Goal: Contribute content: Contribute content

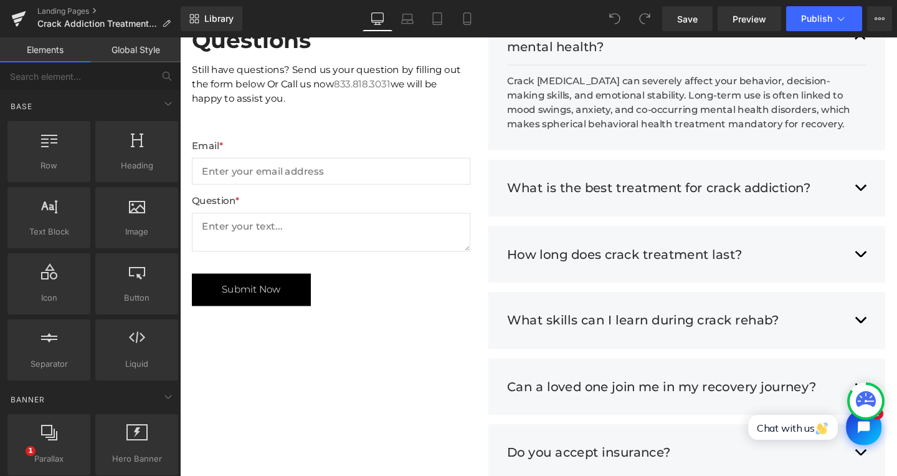
scroll to position [3919, 0]
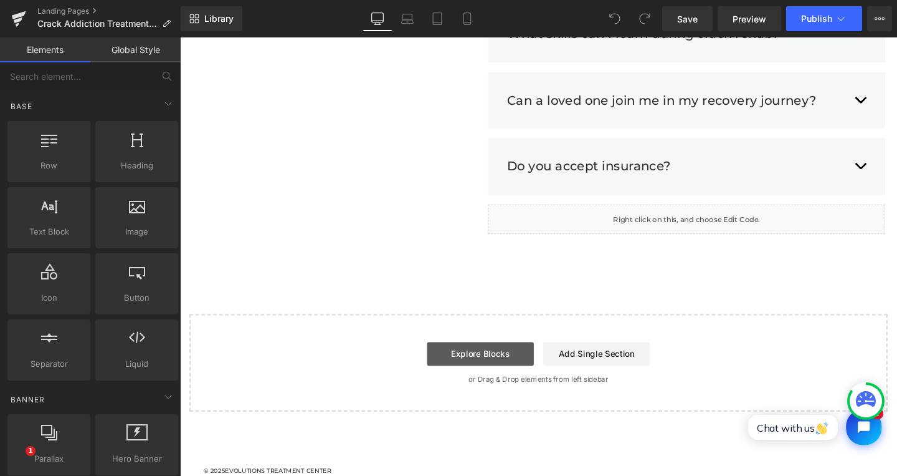
click at [514, 357] on link "Explore Blocks" at bounding box center [496, 369] width 112 height 25
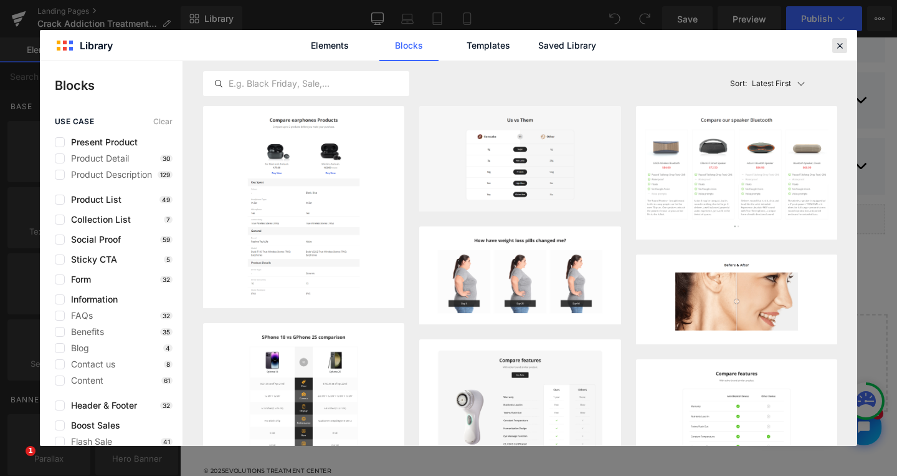
drag, startPoint x: 841, startPoint y: 45, endPoint x: 694, endPoint y: 8, distance: 151.0
click at [841, 45] on icon at bounding box center [840, 45] width 11 height 11
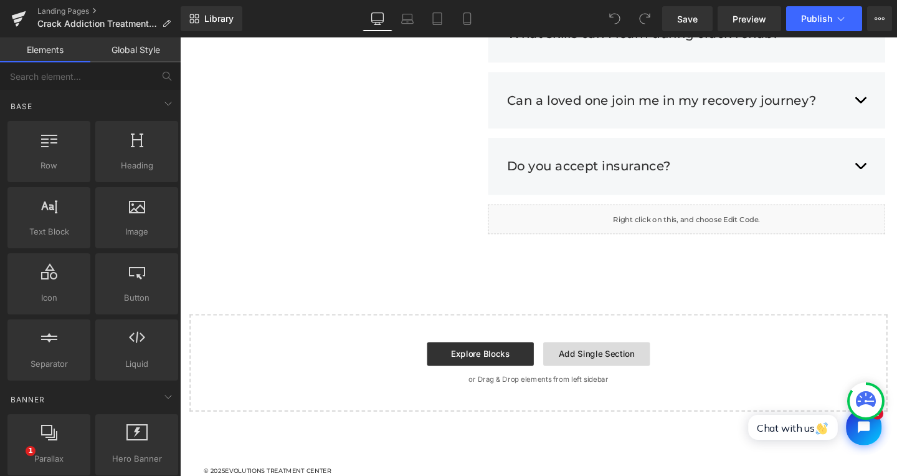
click at [614, 357] on link "Add Single Section" at bounding box center [618, 369] width 112 height 25
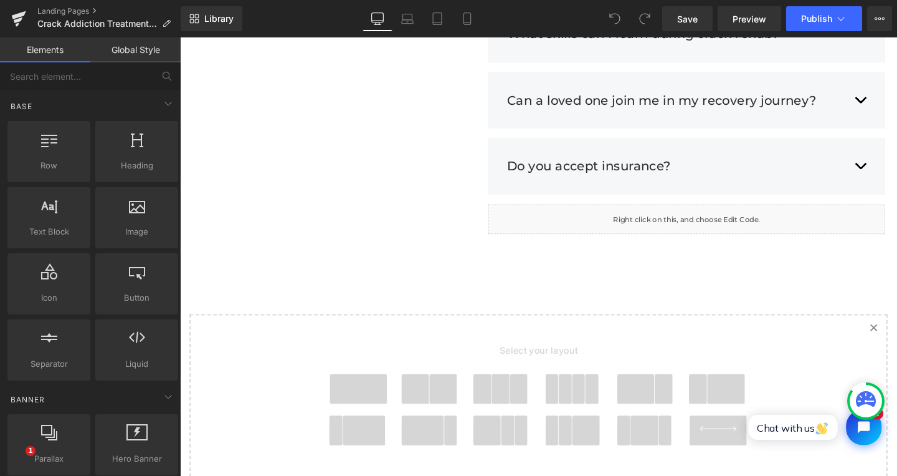
click at [896, 329] on link "Created with Sketch." at bounding box center [909, 342] width 27 height 27
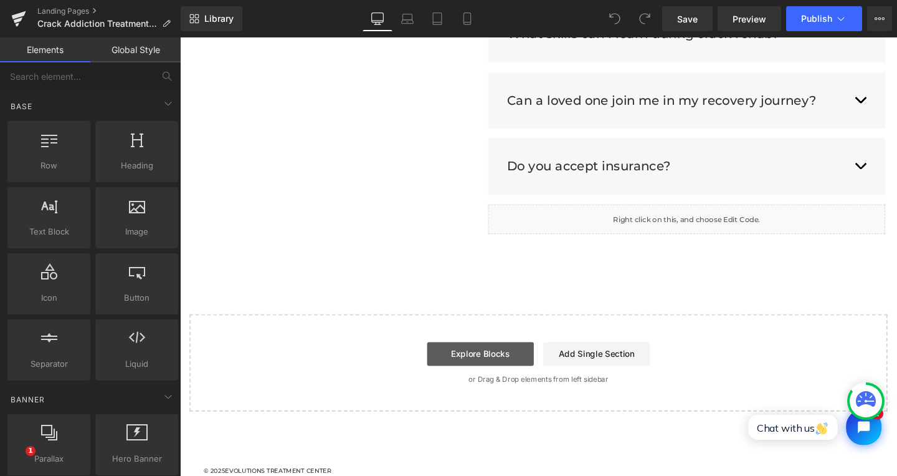
click at [497, 357] on link "Explore Blocks" at bounding box center [496, 369] width 112 height 25
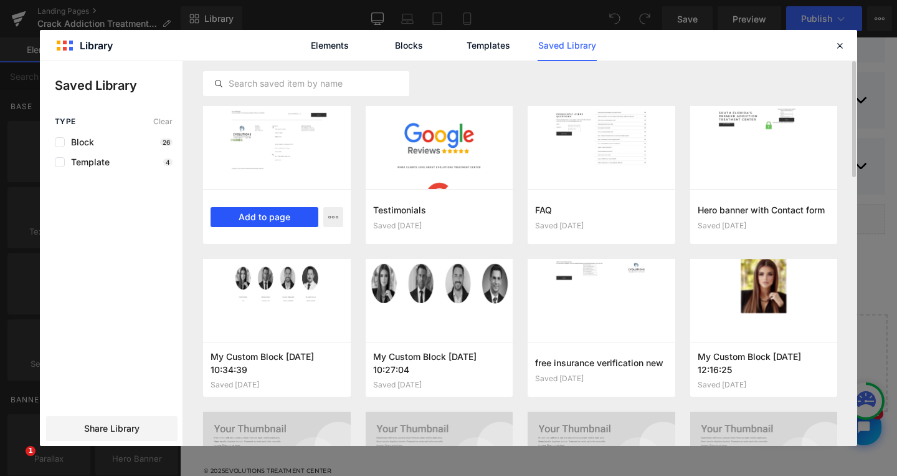
click at [267, 219] on button "Add to page" at bounding box center [265, 217] width 108 height 20
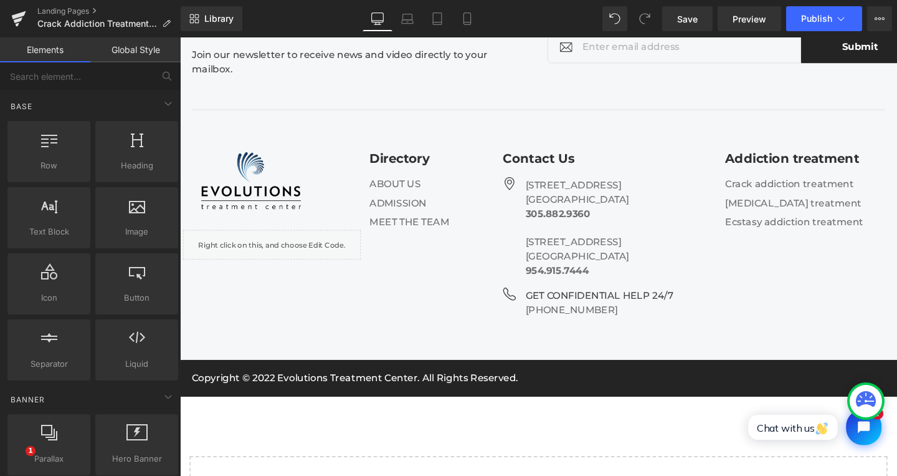
scroll to position [4187, 0]
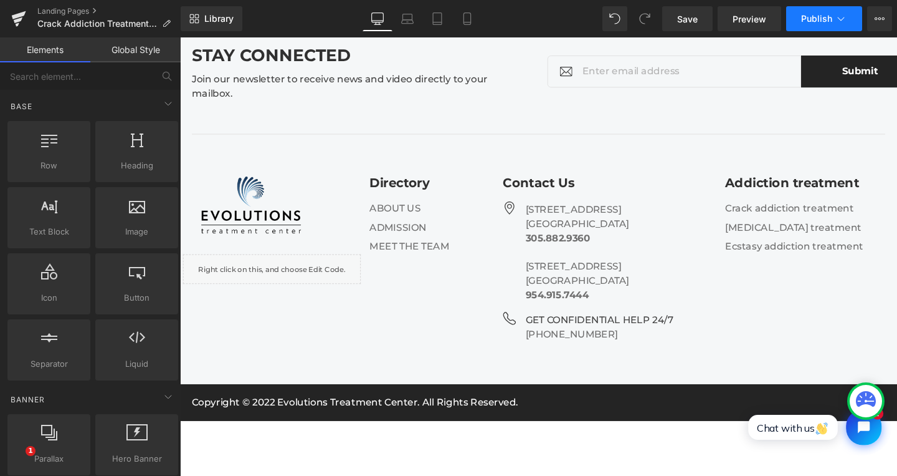
click at [806, 18] on span "Publish" at bounding box center [817, 19] width 31 height 10
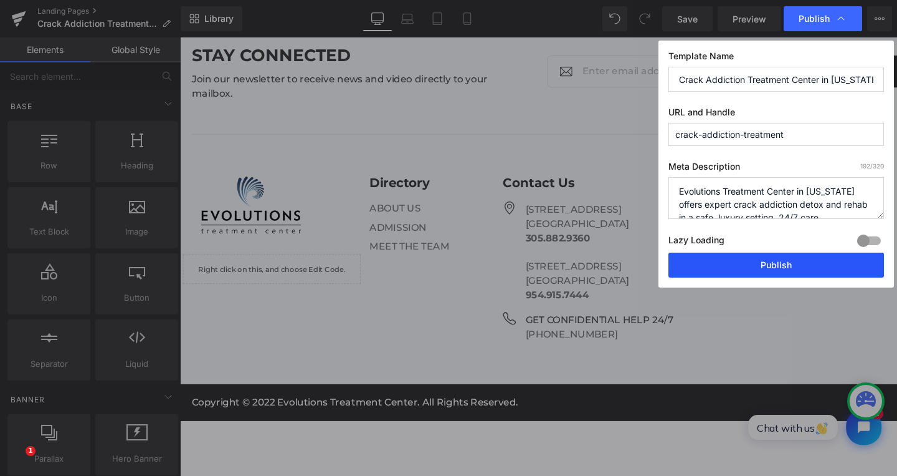
click at [737, 263] on button "Publish" at bounding box center [777, 264] width 216 height 25
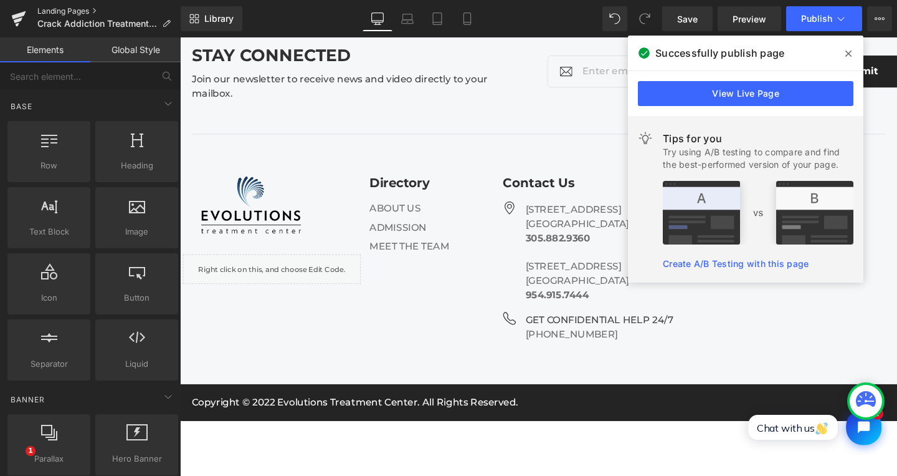
click at [59, 12] on link "Landing Pages" at bounding box center [108, 11] width 143 height 10
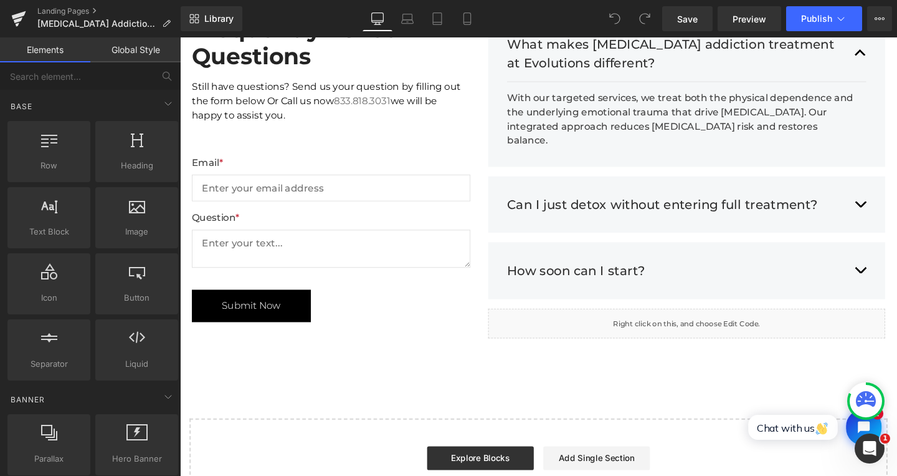
scroll to position [3620, 0]
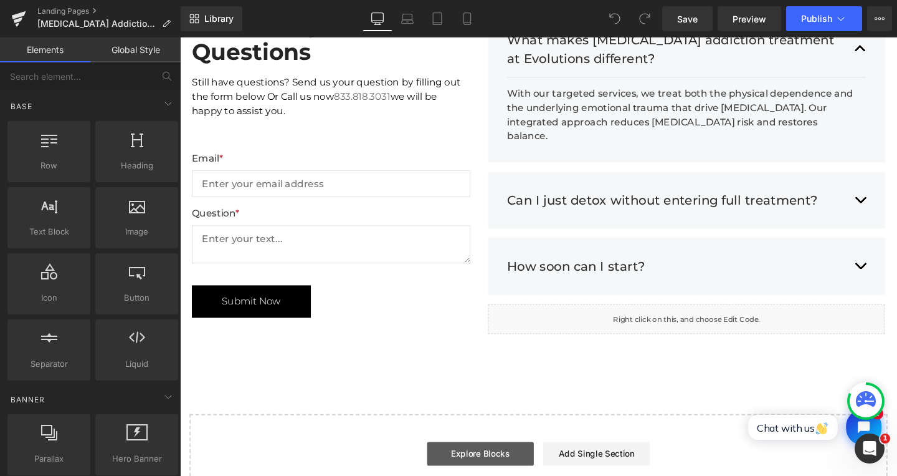
click at [469, 462] on link "Explore Blocks" at bounding box center [496, 474] width 112 height 25
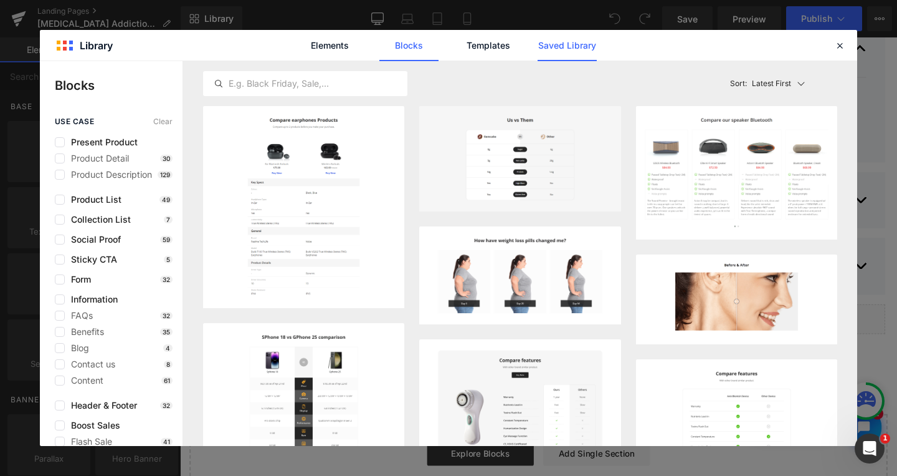
click at [0, 0] on link "Saved Library" at bounding box center [0, 0] width 0 height 0
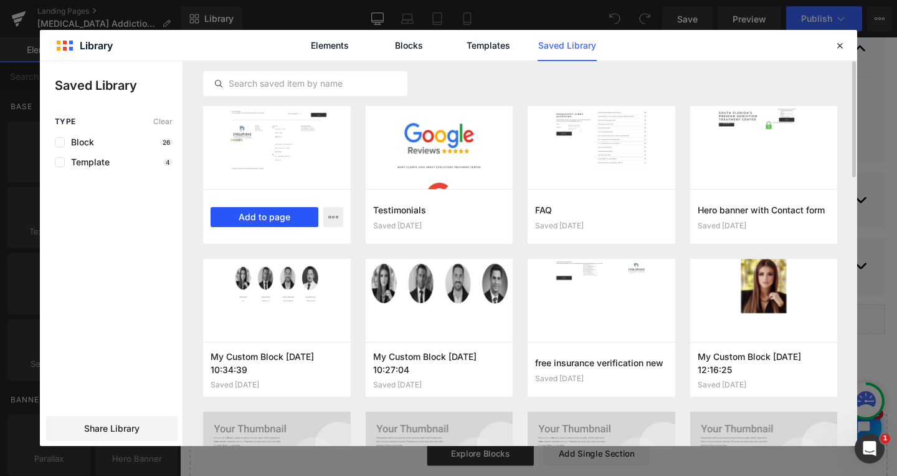
click at [291, 218] on button "Add to page" at bounding box center [265, 217] width 108 height 20
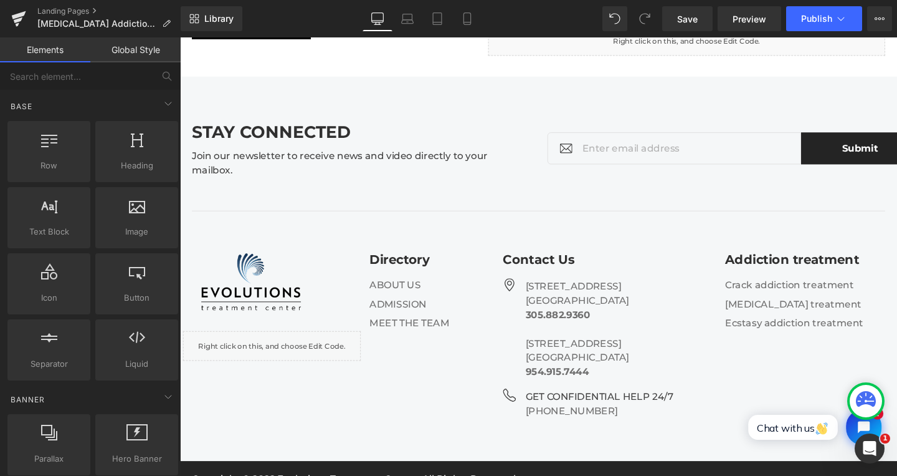
scroll to position [3976, 0]
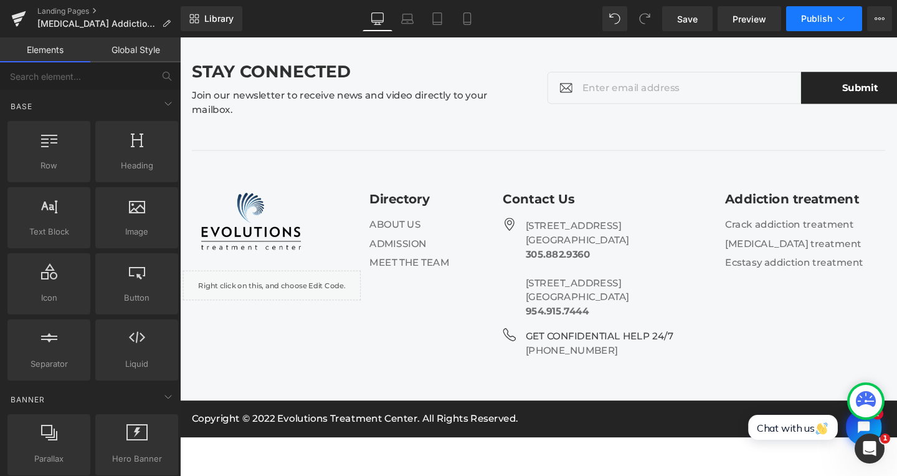
click at [812, 24] on span "Publish" at bounding box center [817, 19] width 31 height 10
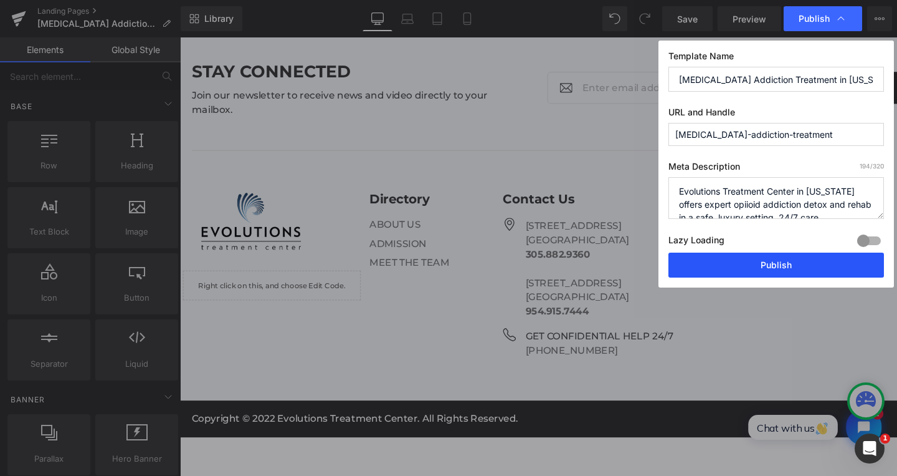
drag, startPoint x: 743, startPoint y: 274, endPoint x: 589, endPoint y: 244, distance: 156.9
click at [743, 274] on button "Publish" at bounding box center [777, 264] width 216 height 25
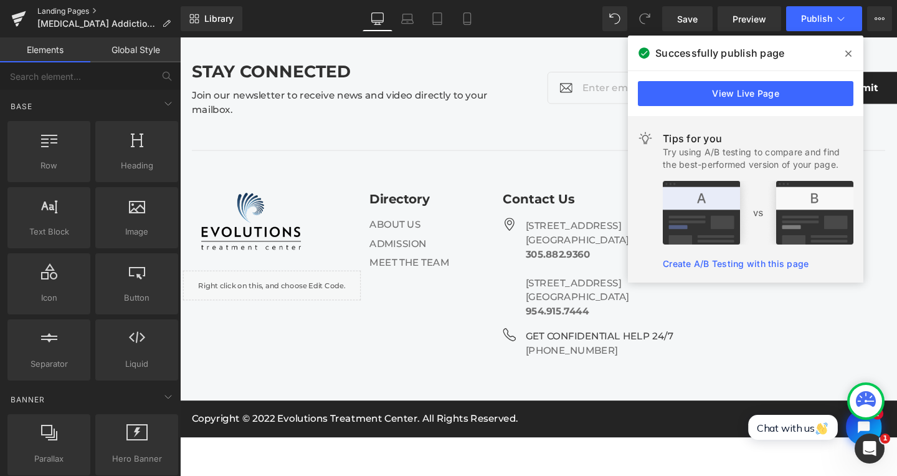
click at [79, 10] on link "Landing Pages" at bounding box center [108, 11] width 143 height 10
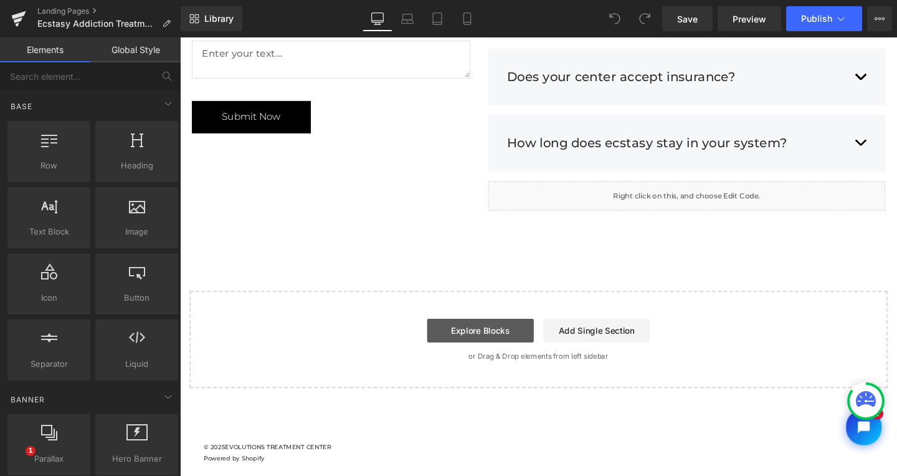
click at [484, 343] on link "Explore Blocks" at bounding box center [496, 345] width 112 height 25
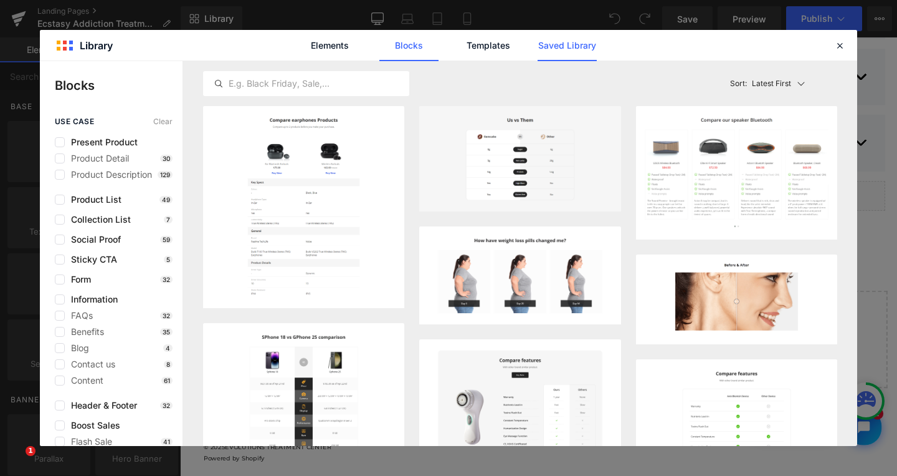
click at [0, 0] on link "Saved Library" at bounding box center [0, 0] width 0 height 0
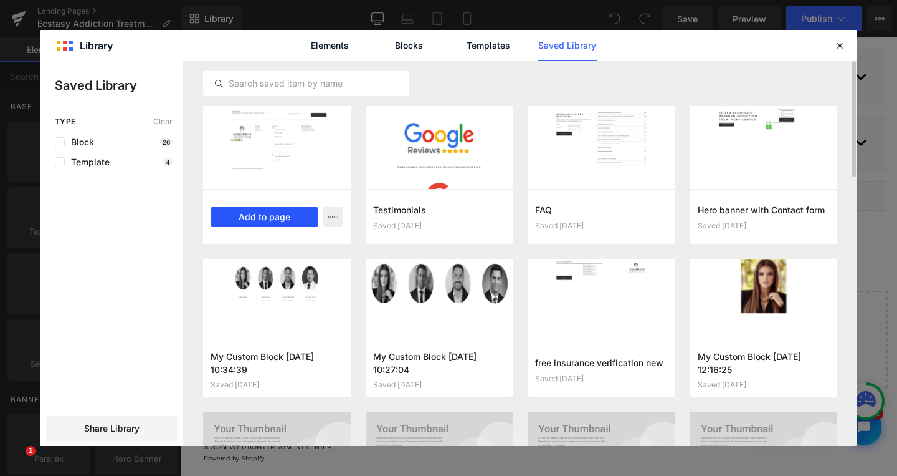
click at [263, 214] on button "Add to page" at bounding box center [265, 217] width 108 height 20
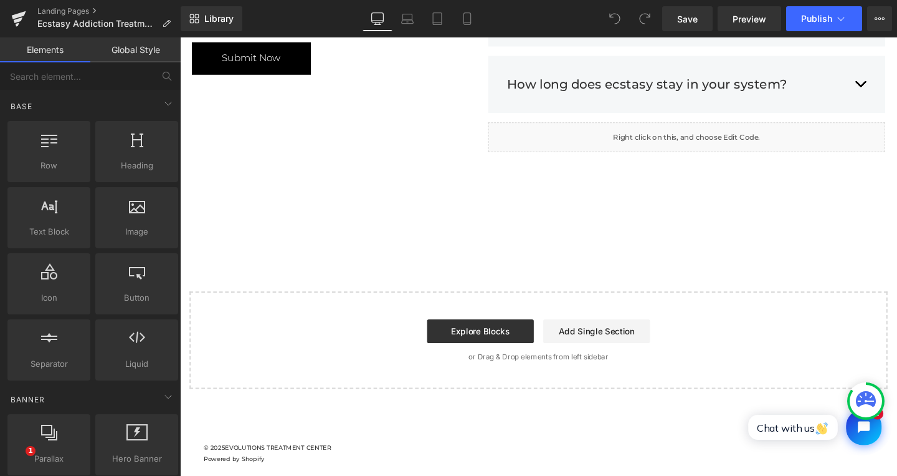
scroll to position [4262, 0]
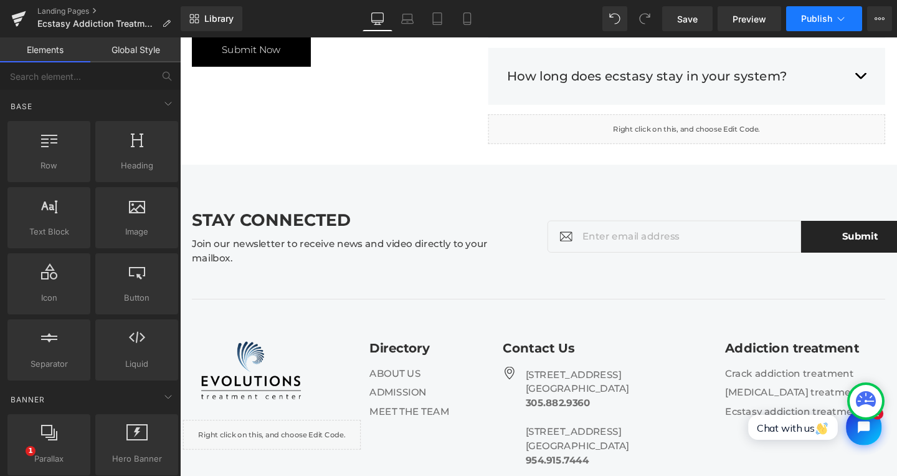
click at [817, 29] on button "Publish" at bounding box center [825, 18] width 76 height 25
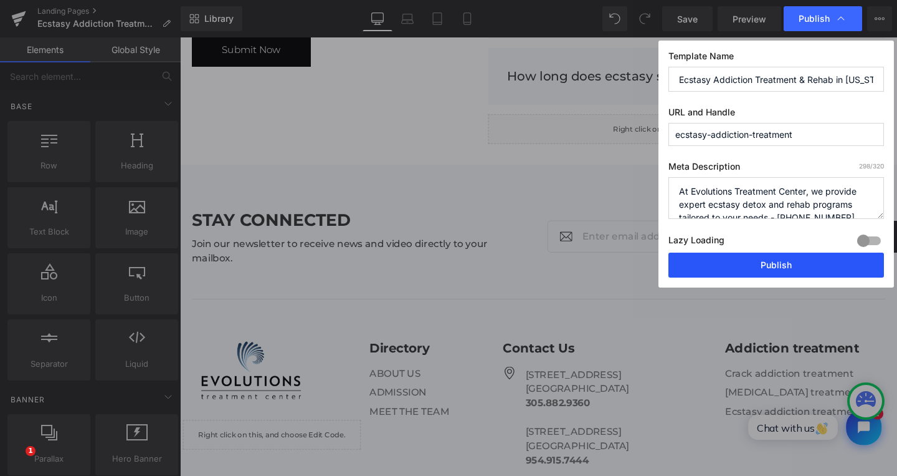
click at [761, 254] on button "Publish" at bounding box center [777, 264] width 216 height 25
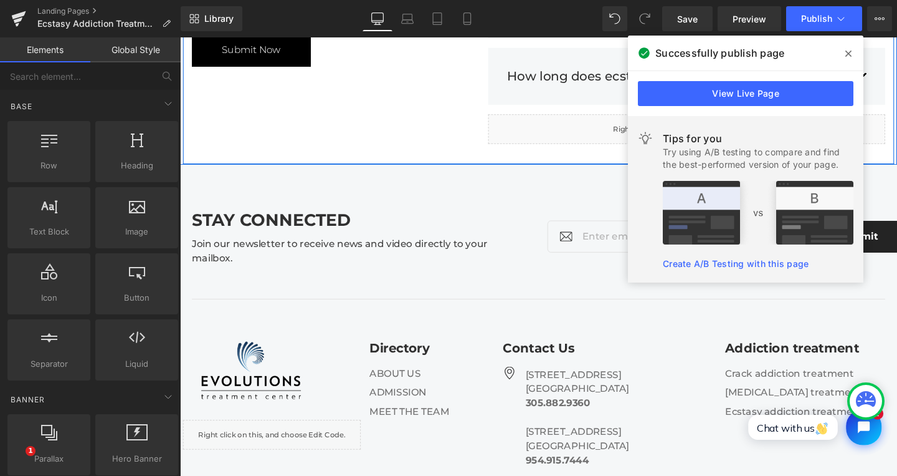
scroll to position [3903, 0]
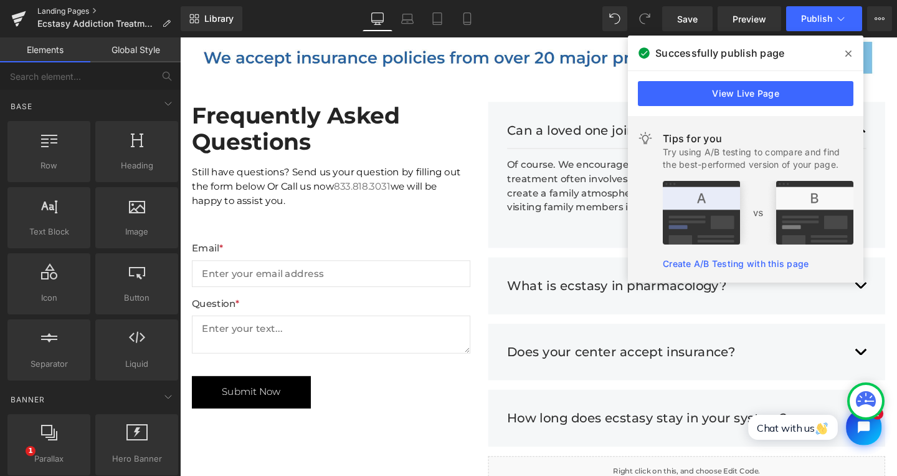
click at [65, 12] on link "Landing Pages" at bounding box center [108, 11] width 143 height 10
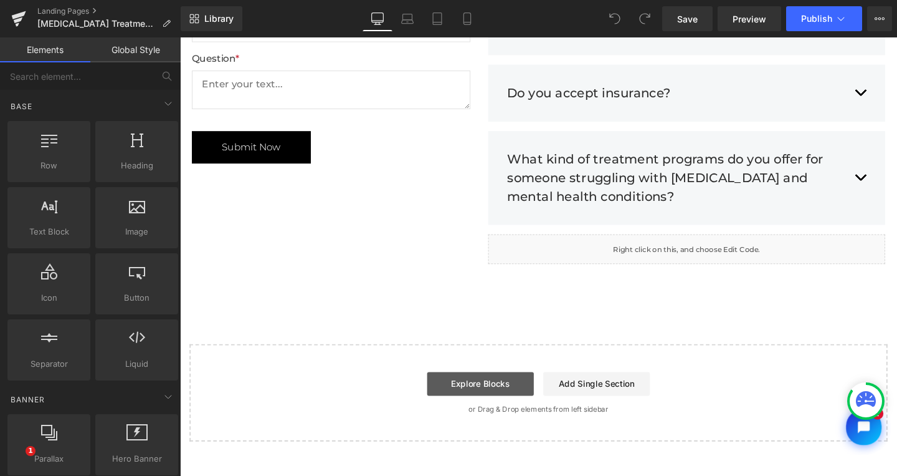
click at [495, 389] on link "Explore Blocks" at bounding box center [496, 401] width 112 height 25
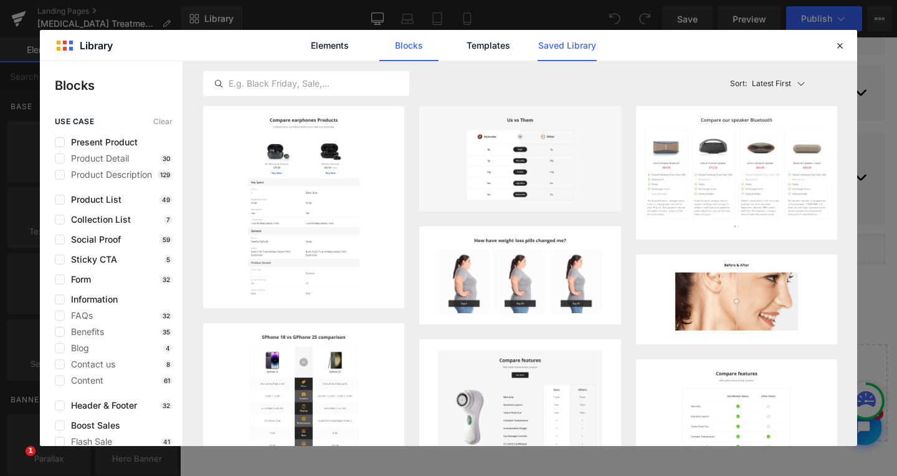
click at [0, 0] on link "Saved Library" at bounding box center [0, 0] width 0 height 0
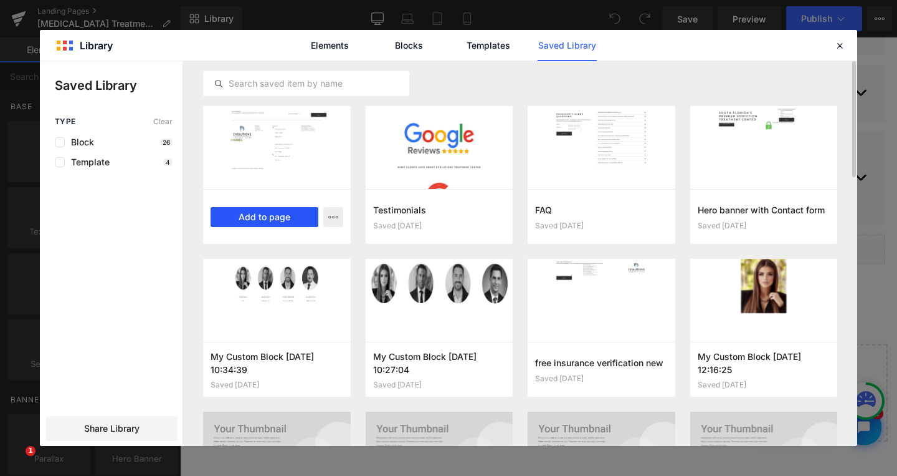
click at [263, 214] on button "Add to page" at bounding box center [265, 217] width 108 height 20
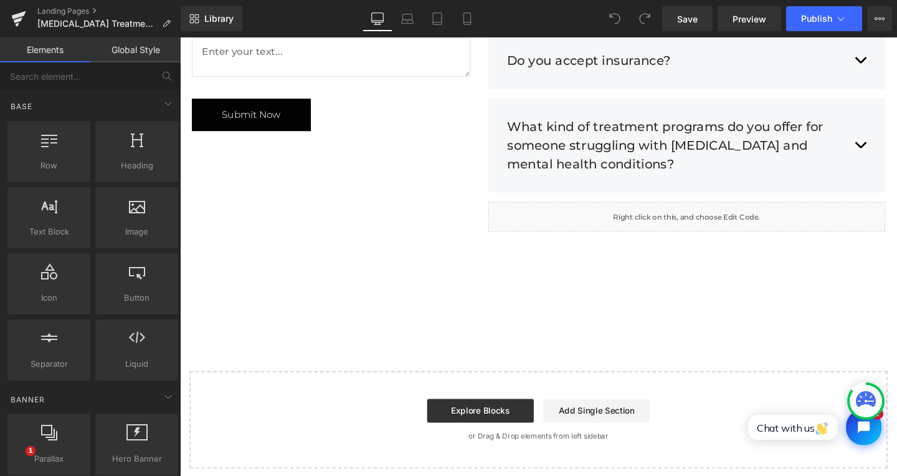
scroll to position [3822, 0]
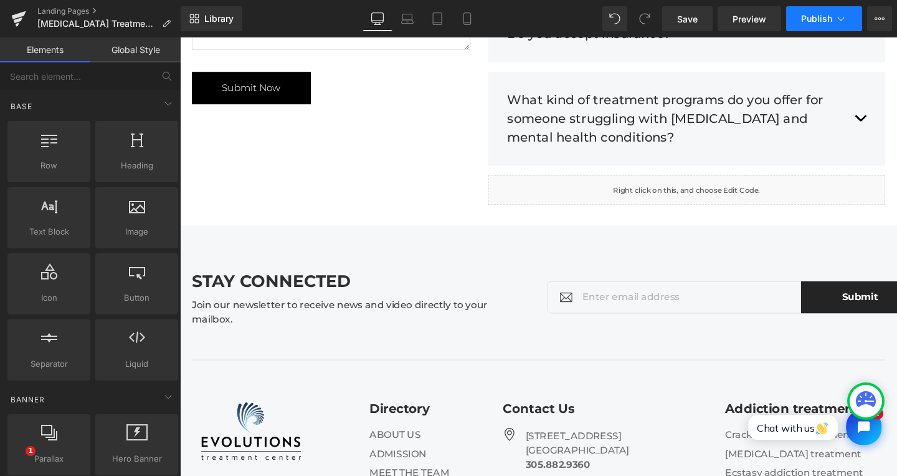
click at [803, 22] on span "Publish" at bounding box center [817, 19] width 31 height 10
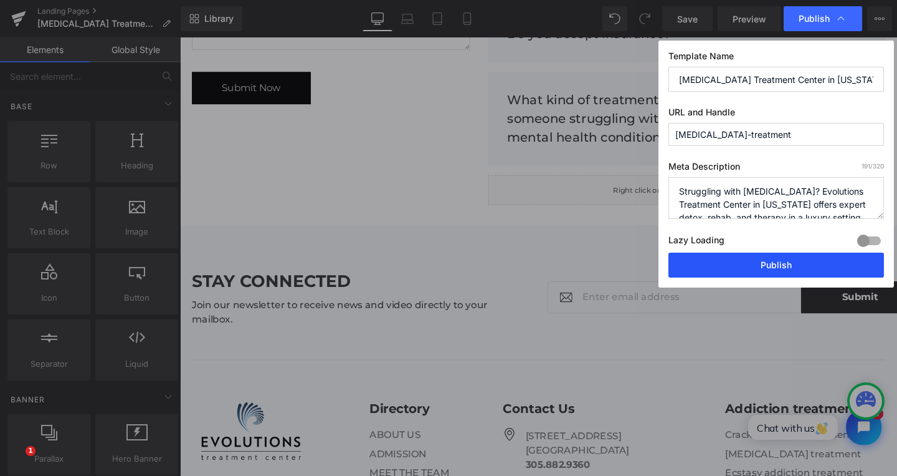
click at [755, 261] on button "Publish" at bounding box center [777, 264] width 216 height 25
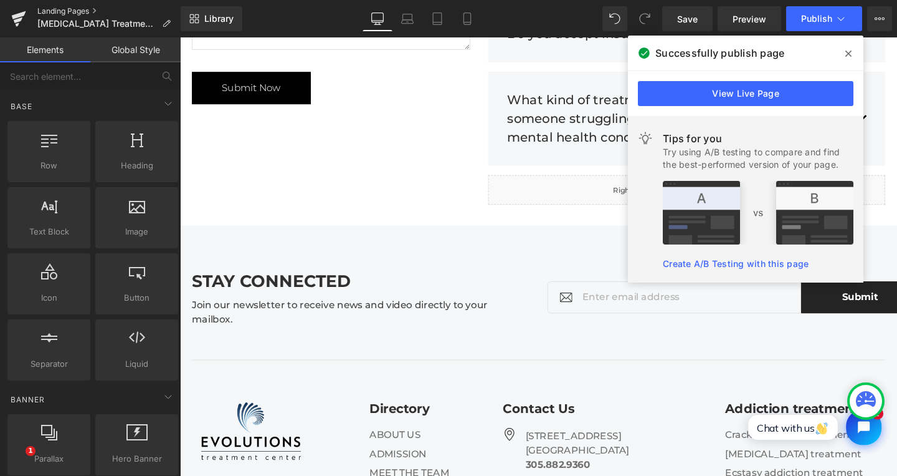
click at [69, 11] on link "Landing Pages" at bounding box center [108, 11] width 143 height 10
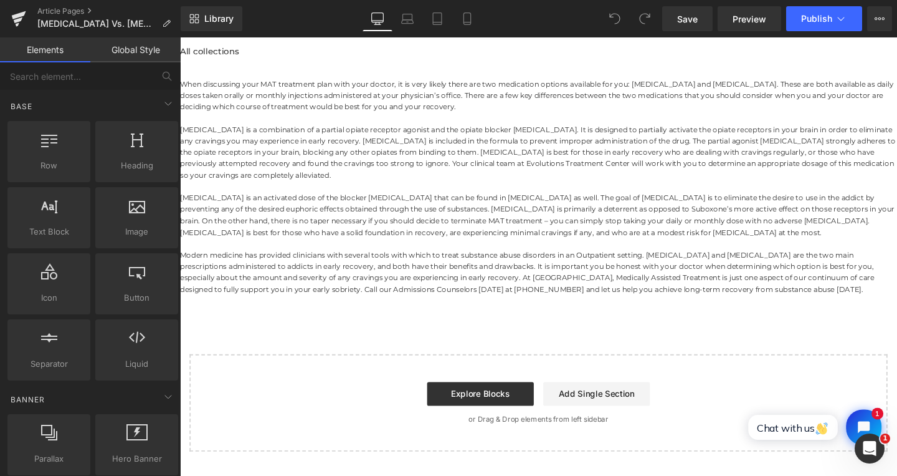
scroll to position [158, 0]
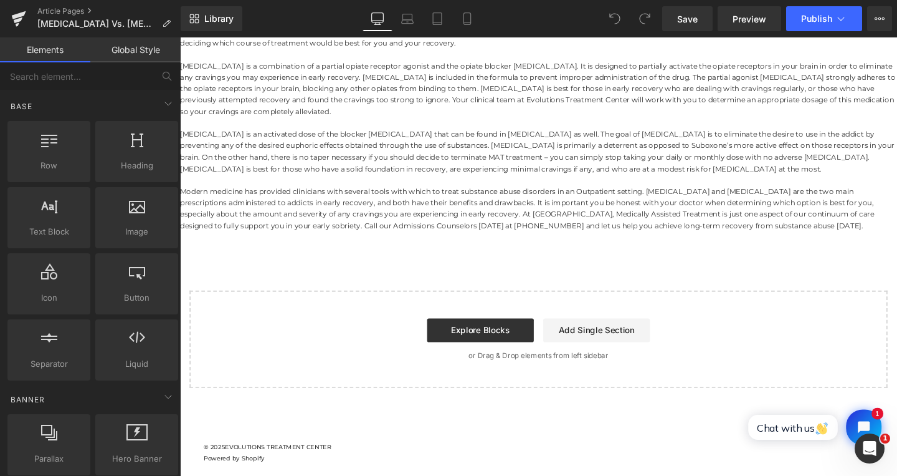
click at [328, 442] on div "icon-account icon-account icon-arrow-right icon-arrow-down icon-arrow-next icon…" at bounding box center [557, 188] width 754 height 619
click at [479, 353] on link "Explore Blocks" at bounding box center [496, 345] width 112 height 25
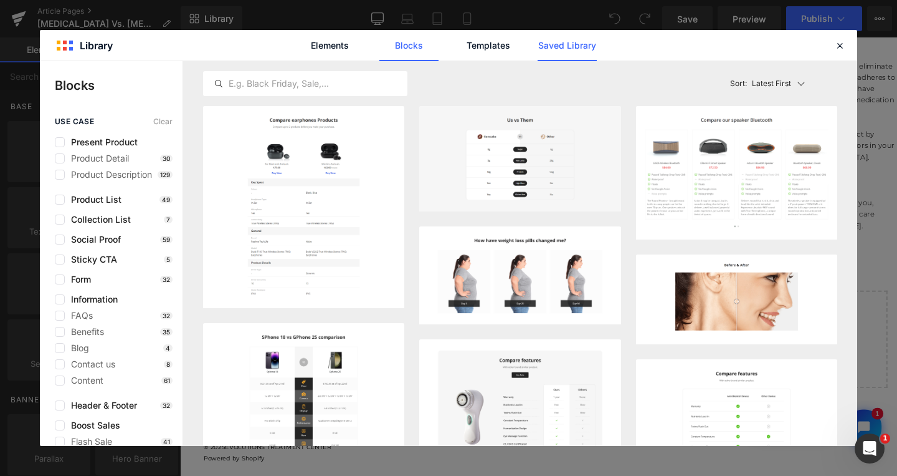
click at [0, 0] on link "Saved Library" at bounding box center [0, 0] width 0 height 0
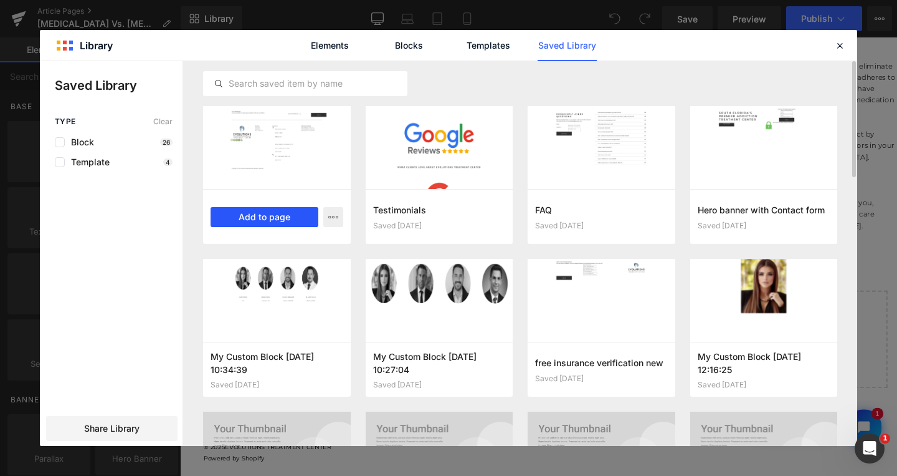
click at [279, 214] on button "Add to page" at bounding box center [265, 217] width 108 height 20
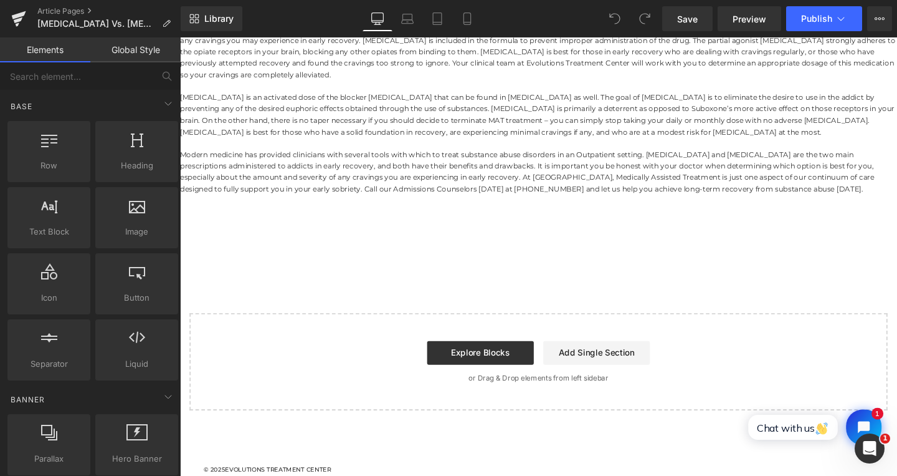
scroll to position [221, 0]
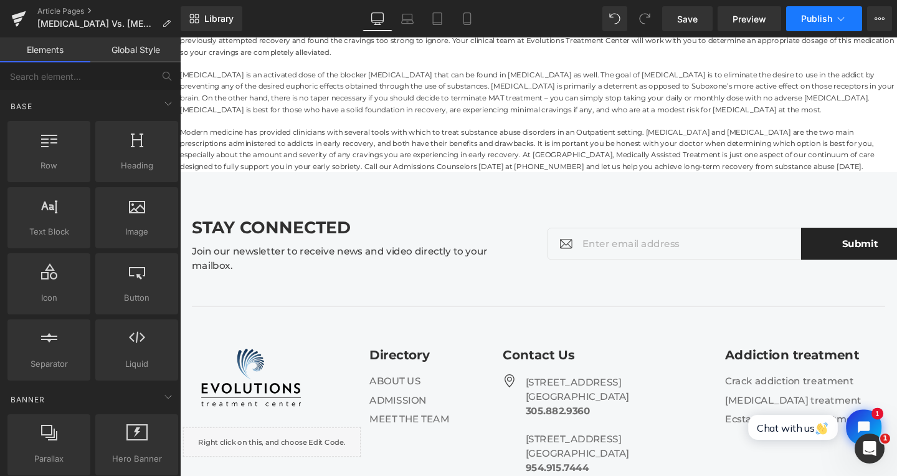
click at [817, 20] on span "Publish" at bounding box center [817, 19] width 31 height 10
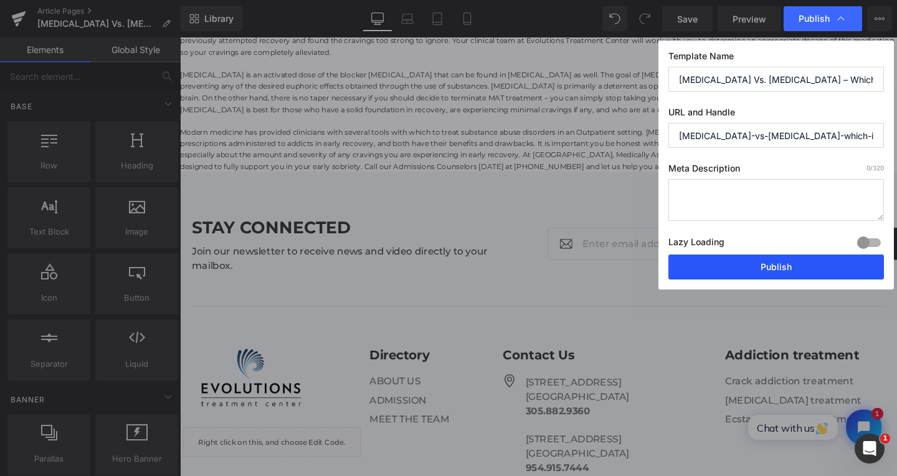
click at [797, 260] on button "Publish" at bounding box center [777, 266] width 216 height 25
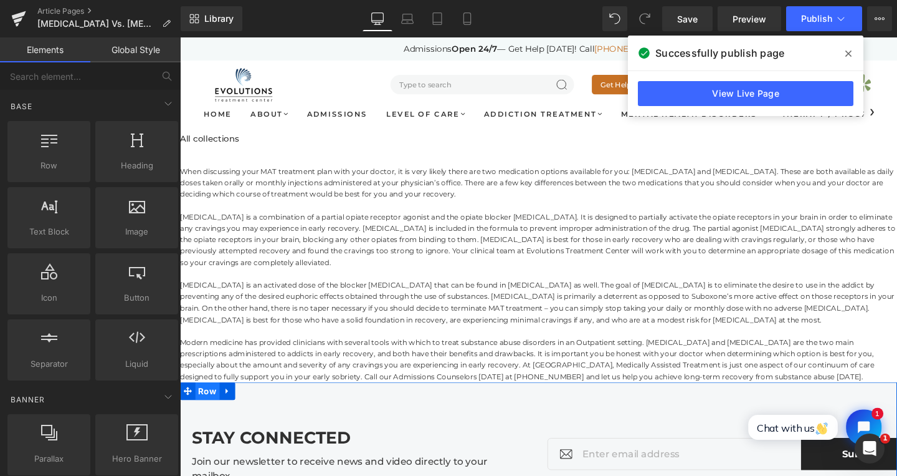
click at [203, 408] on span "Row" at bounding box center [209, 409] width 26 height 19
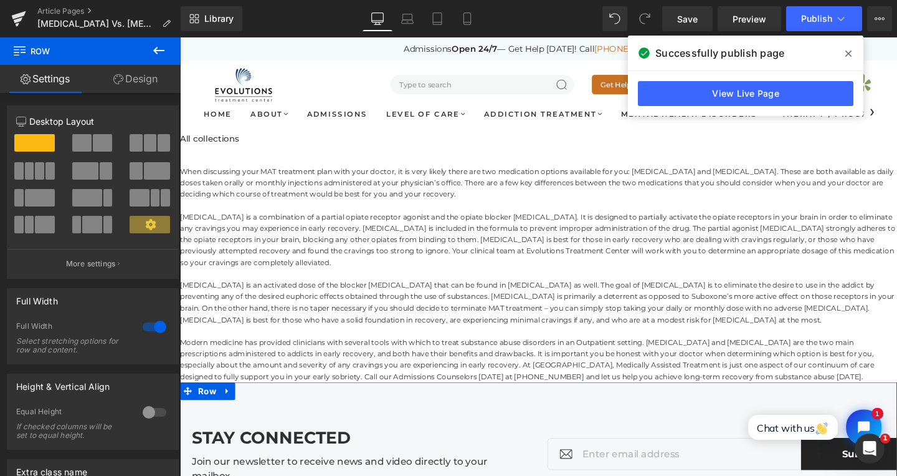
click at [151, 79] on link "Design" at bounding box center [135, 79] width 90 height 28
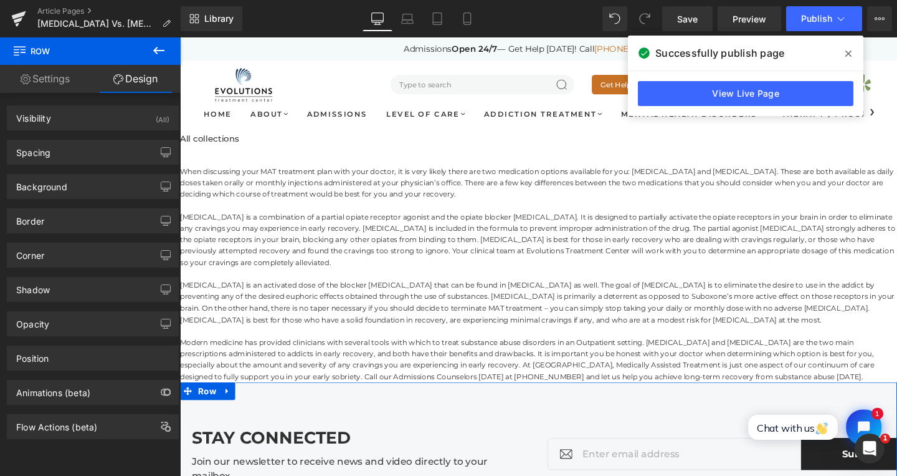
type input "0"
type input "42"
type input "0"
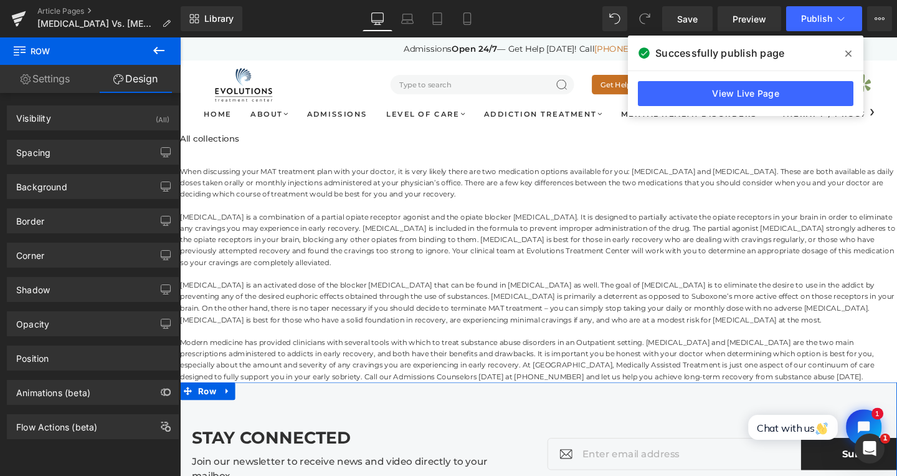
type input "0"
click at [70, 157] on div "Spacing" at bounding box center [92, 152] width 171 height 24
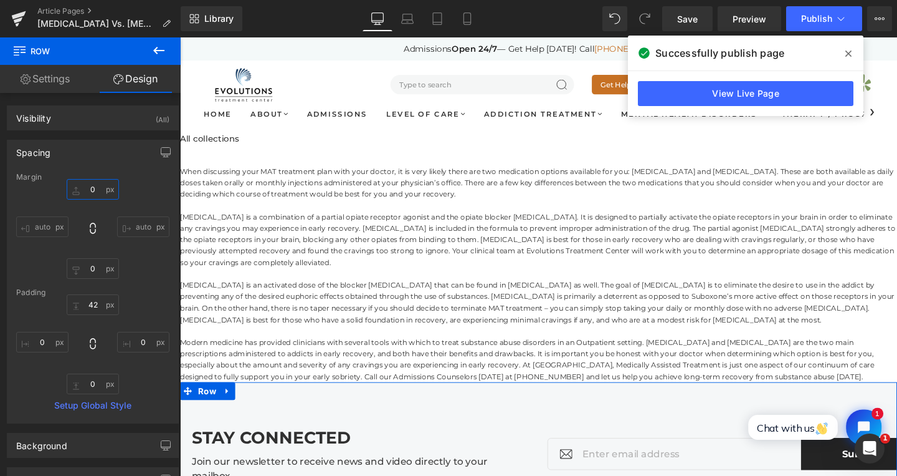
click at [83, 191] on input "0" at bounding box center [93, 189] width 52 height 21
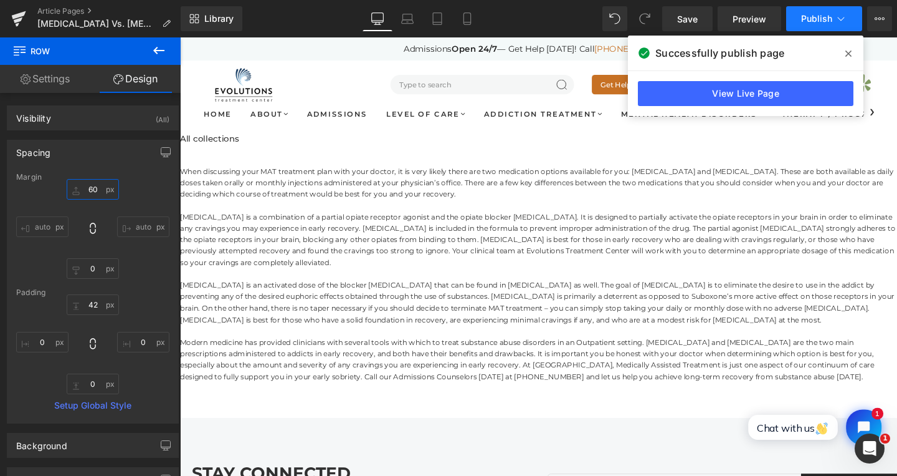
type input "60"
click at [816, 19] on span "Publish" at bounding box center [817, 19] width 31 height 10
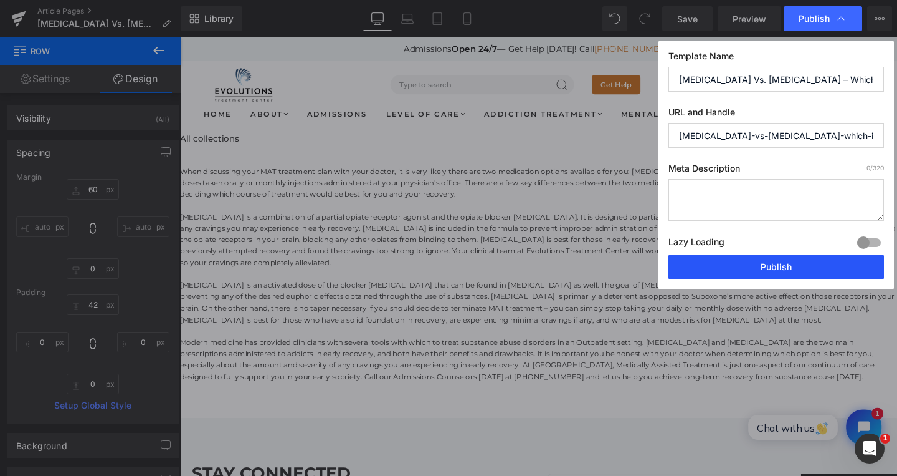
click at [797, 256] on button "Publish" at bounding box center [777, 266] width 216 height 25
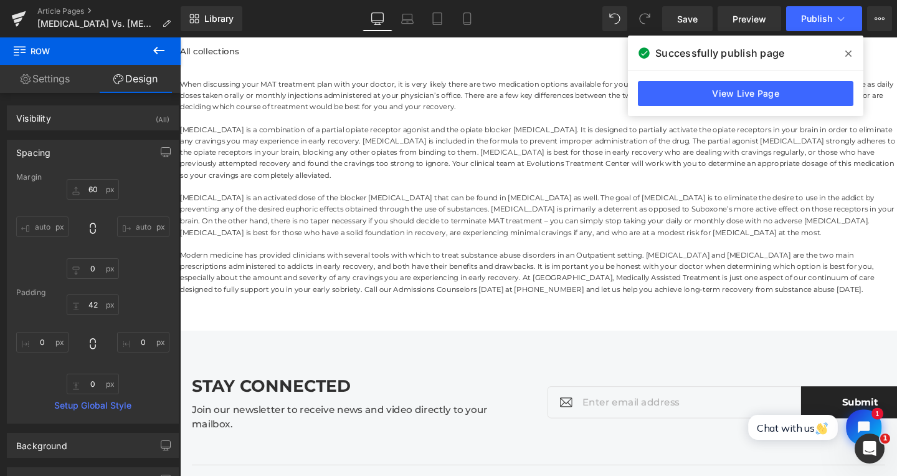
scroll to position [79, 0]
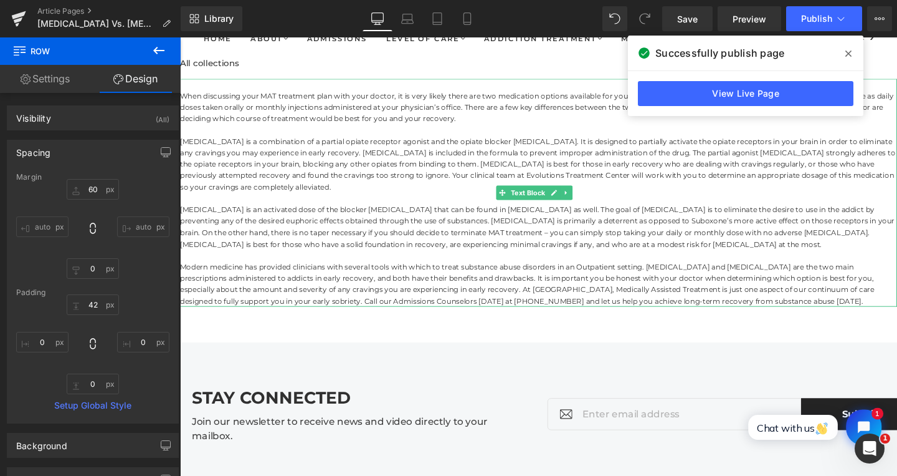
click at [351, 224] on p "[MEDICAL_DATA] is an activated dose of the blocker [MEDICAL_DATA] that can be f…" at bounding box center [557, 237] width 754 height 48
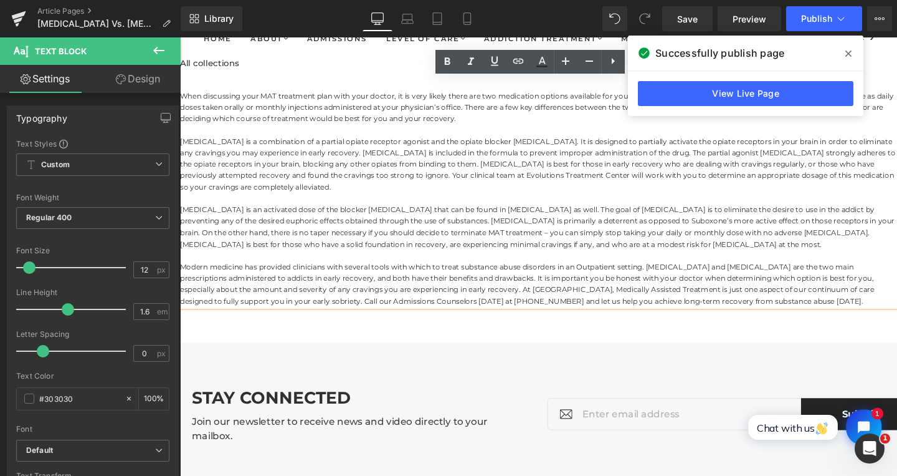
scroll to position [0, 0]
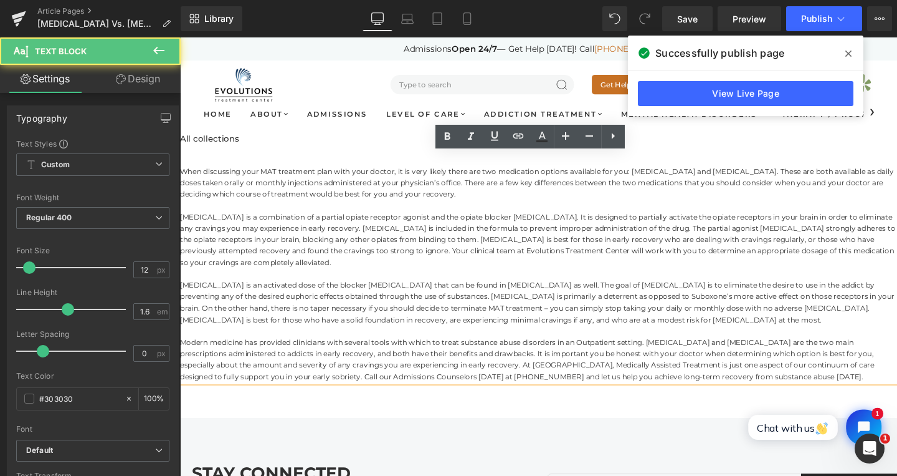
click at [352, 180] on span "When discussing your MAT treatment plan with your doctor, it is very likely the…" at bounding box center [555, 189] width 750 height 33
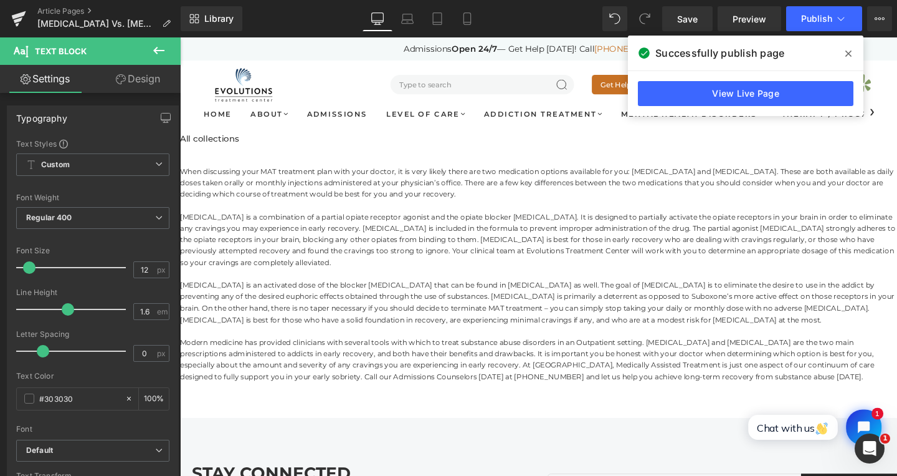
click at [138, 78] on link "Design" at bounding box center [138, 79] width 90 height 28
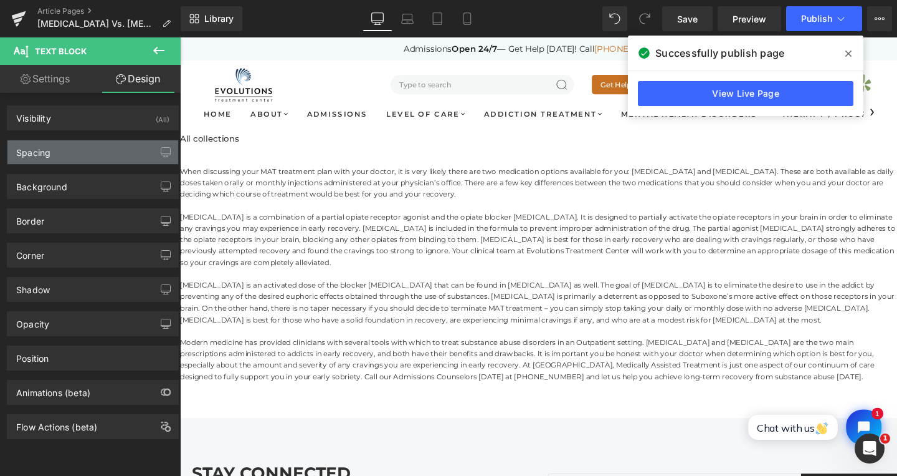
click at [88, 149] on div "Spacing" at bounding box center [92, 152] width 171 height 24
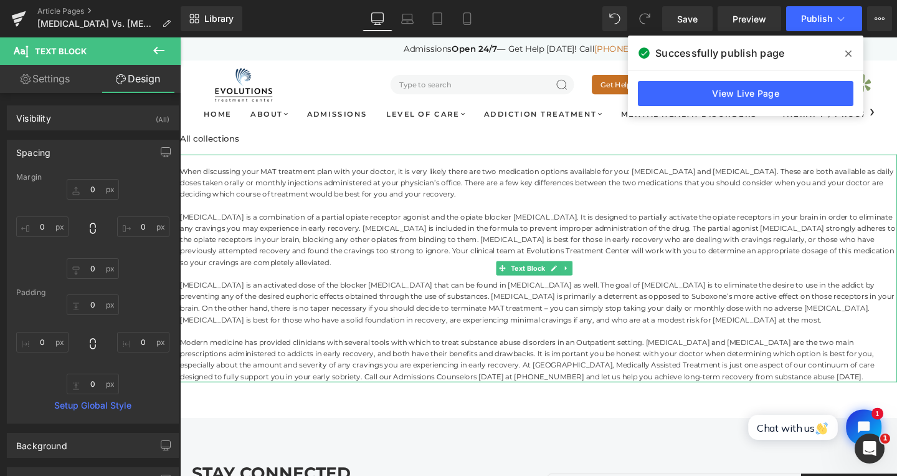
click at [388, 206] on span "When discussing your MAT treatment plan with your doctor, it is very likely the…" at bounding box center [555, 189] width 750 height 33
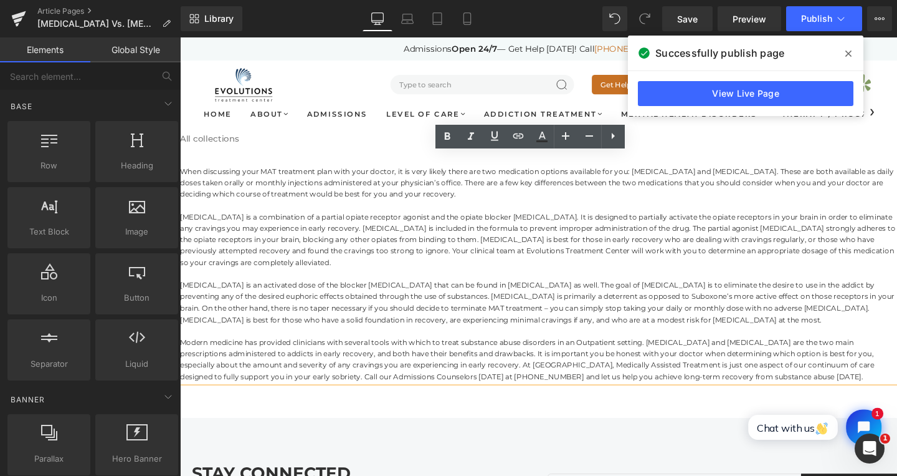
click at [224, 145] on link "All collections" at bounding box center [211, 143] width 62 height 11
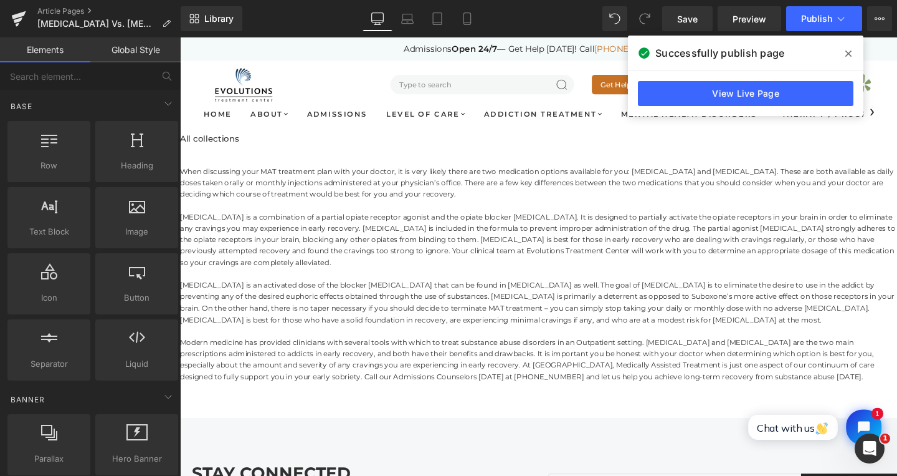
click at [289, 228] on span "[MEDICAL_DATA] is a combination of a partial opiate receptor agonist and the op…" at bounding box center [556, 249] width 752 height 57
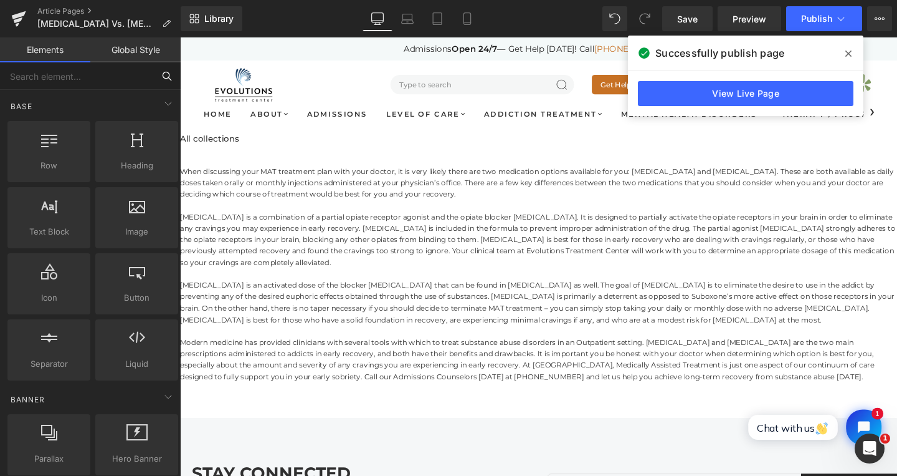
click at [79, 82] on input "text" at bounding box center [76, 75] width 153 height 27
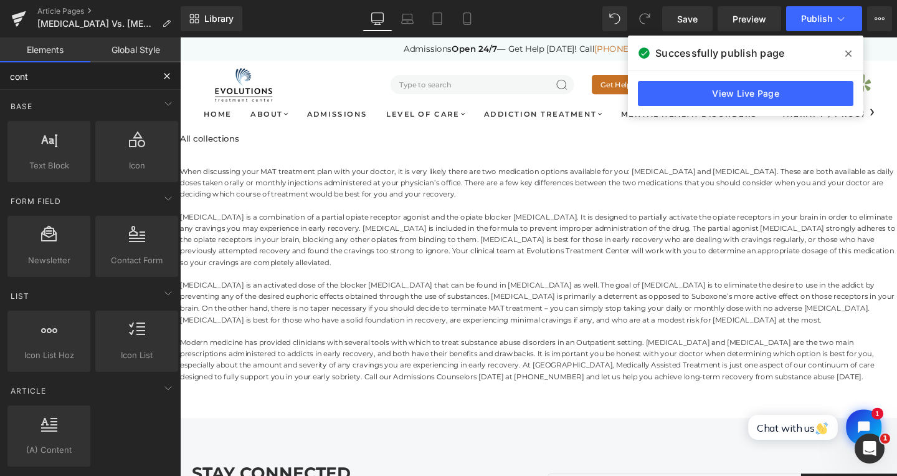
type input "conta"
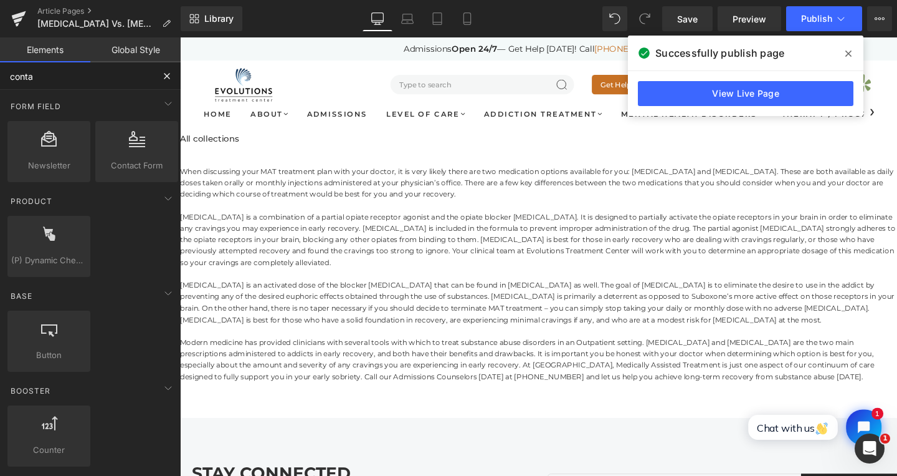
click at [55, 80] on input "conta" at bounding box center [76, 75] width 153 height 27
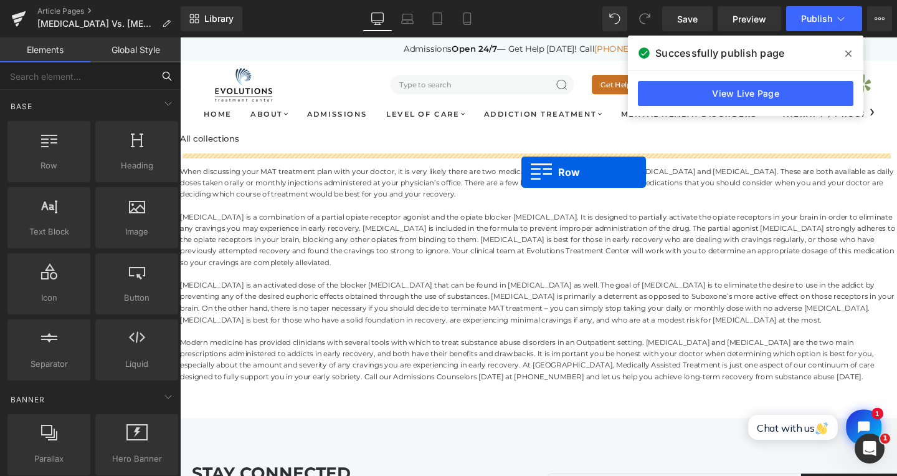
drag, startPoint x: 239, startPoint y: 191, endPoint x: 539, endPoint y: 179, distance: 300.6
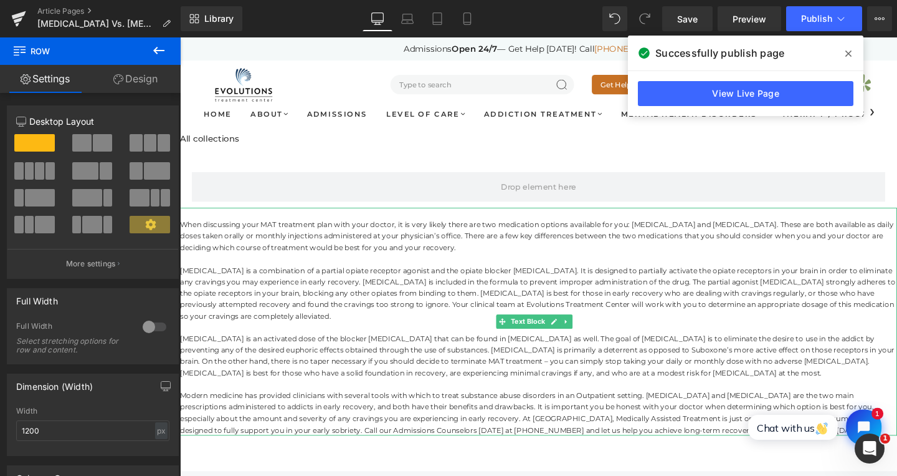
click at [480, 323] on p "[MEDICAL_DATA] is a combination of a partial opiate receptor agonist and the op…" at bounding box center [557, 306] width 754 height 60
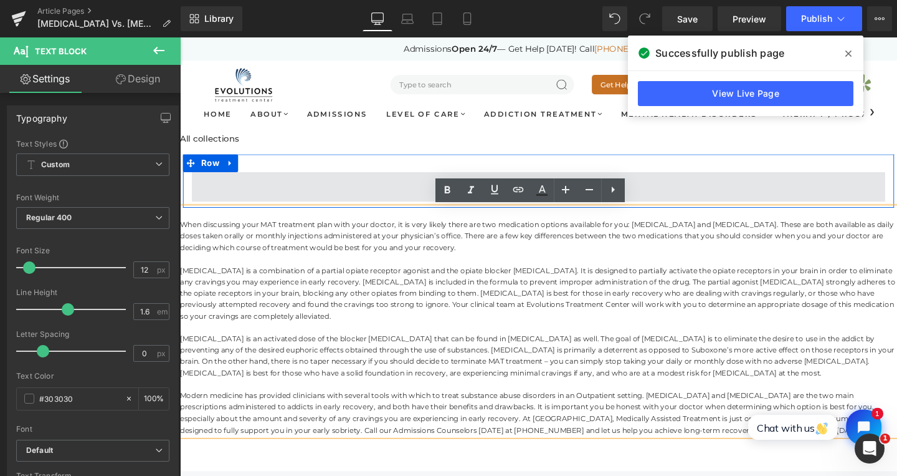
click at [326, 199] on span at bounding box center [557, 194] width 729 height 31
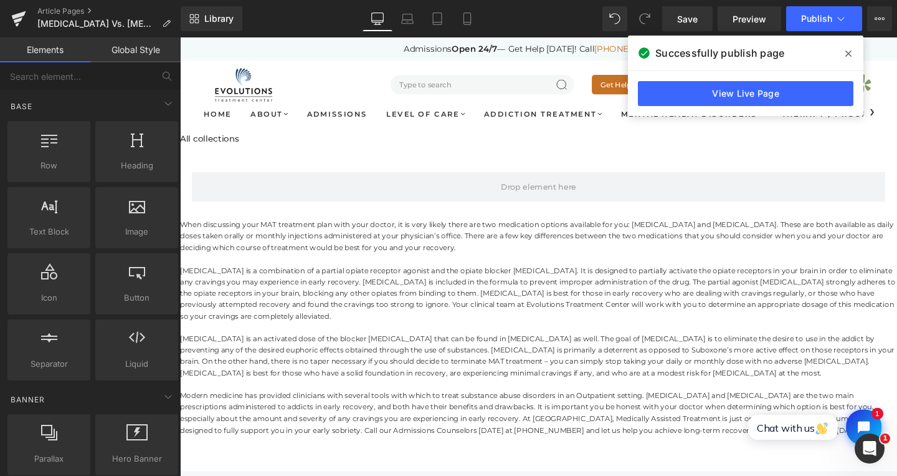
click at [265, 141] on div "All collections" at bounding box center [557, 144] width 754 height 32
click at [279, 148] on div "All collections" at bounding box center [557, 144] width 754 height 32
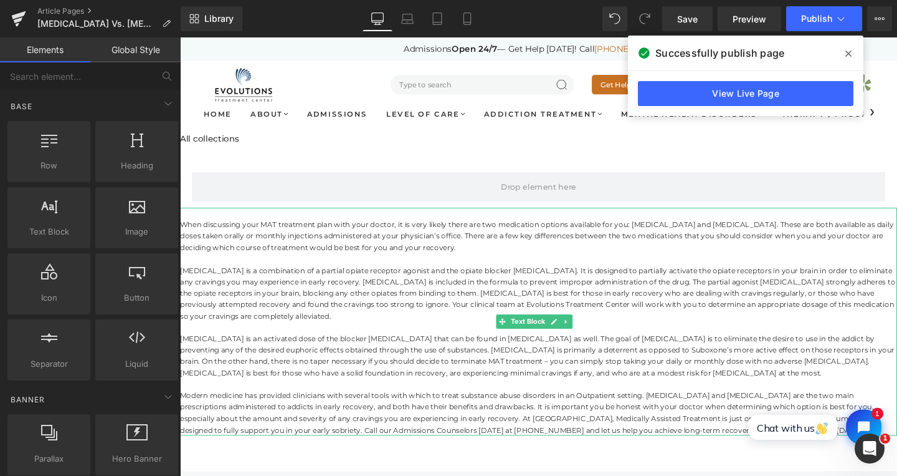
click at [358, 269] on div "When discussing your MAT treatment plan with your doctor, it is very likely the…" at bounding box center [557, 335] width 754 height 239
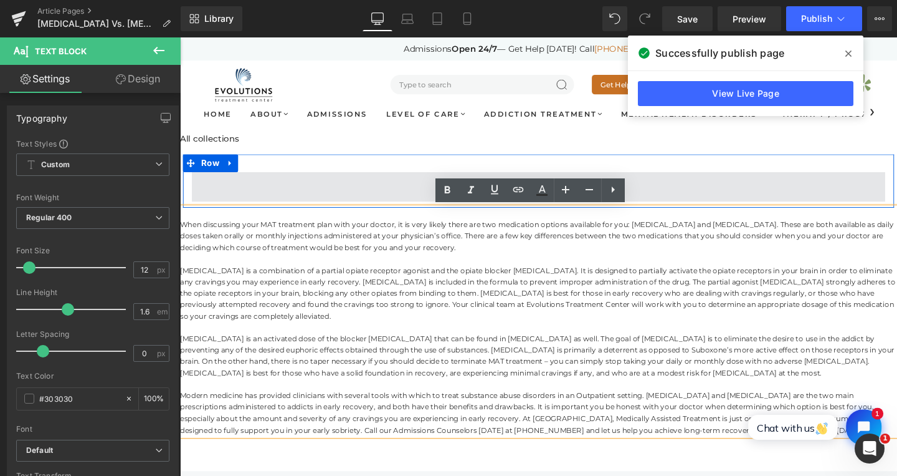
click at [398, 193] on span at bounding box center [557, 194] width 729 height 31
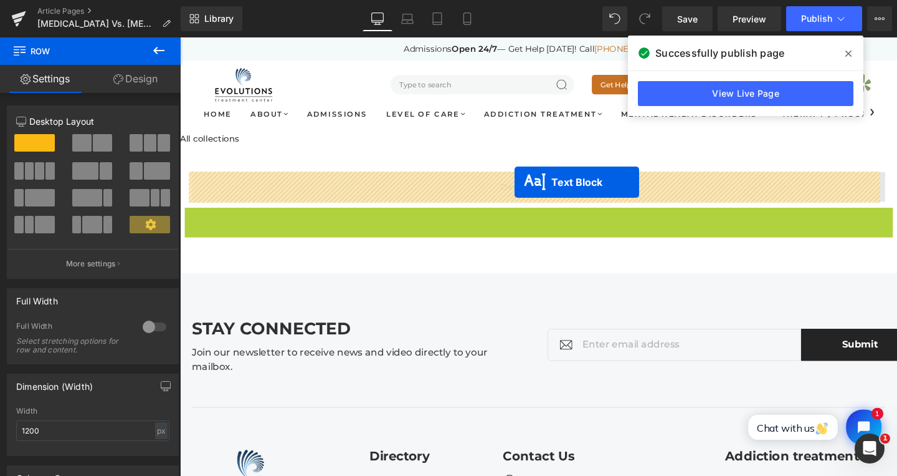
drag, startPoint x: 516, startPoint y: 337, endPoint x: 532, endPoint y: 189, distance: 148.6
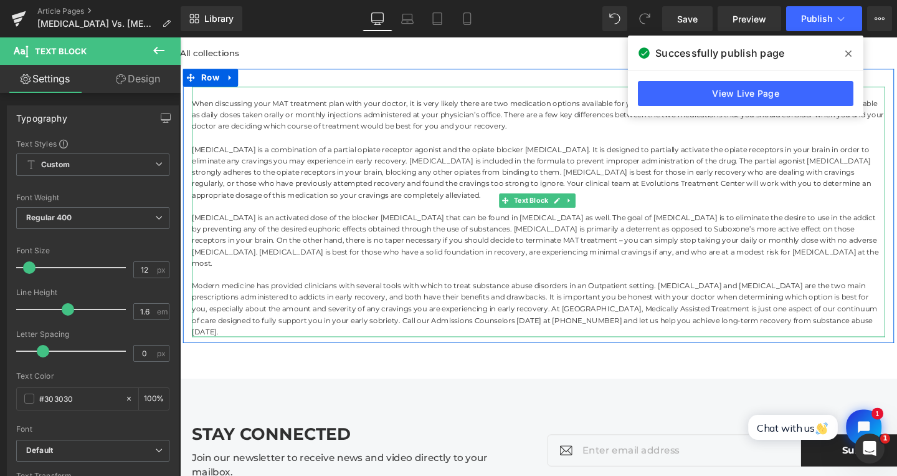
scroll to position [169, 0]
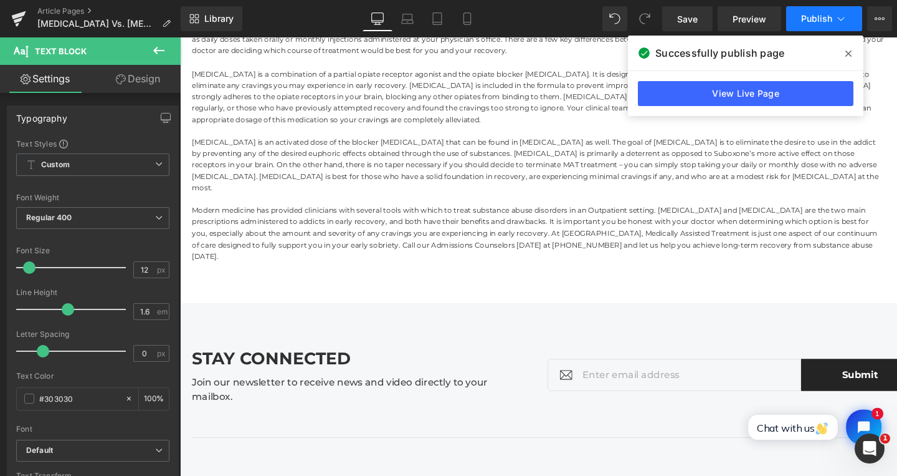
click at [818, 16] on span "Publish" at bounding box center [817, 19] width 31 height 10
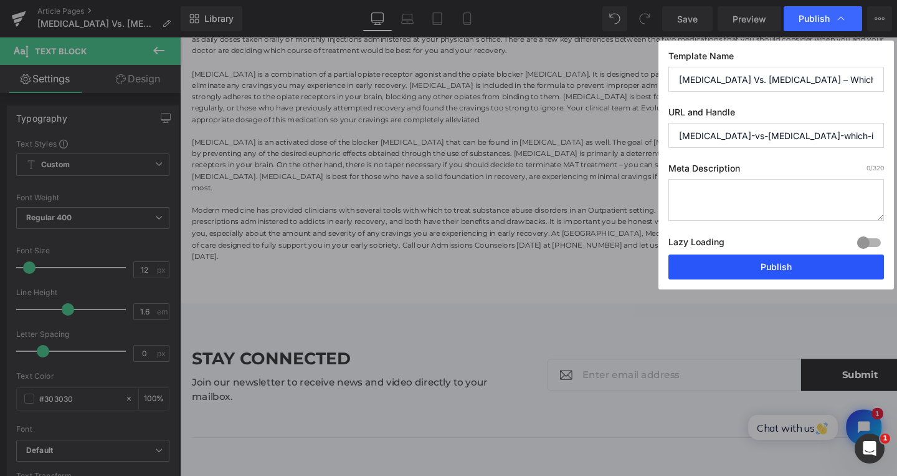
click at [759, 262] on button "Publish" at bounding box center [777, 266] width 216 height 25
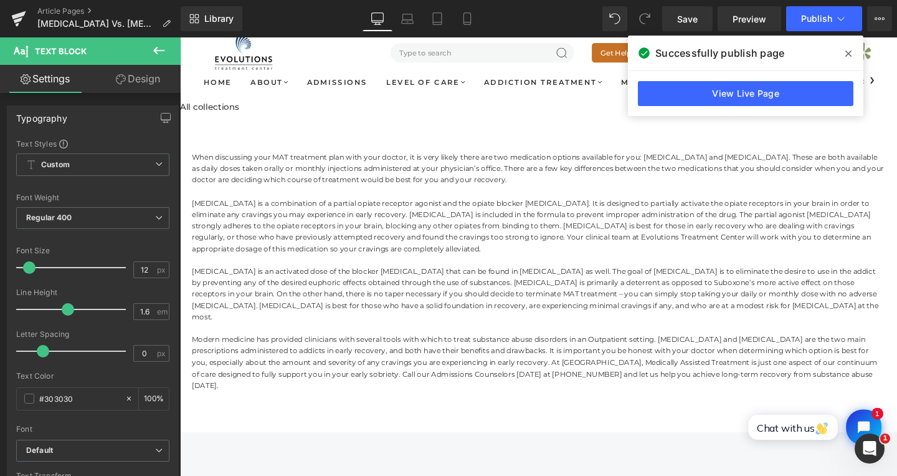
scroll to position [29, 0]
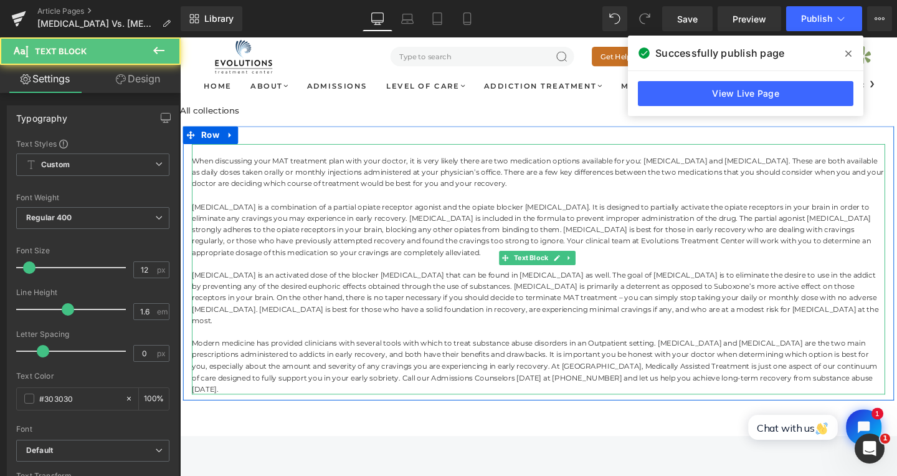
click at [329, 206] on div "When discussing your MAT treatment plan with your doctor, it is very likely the…" at bounding box center [557, 281] width 729 height 263
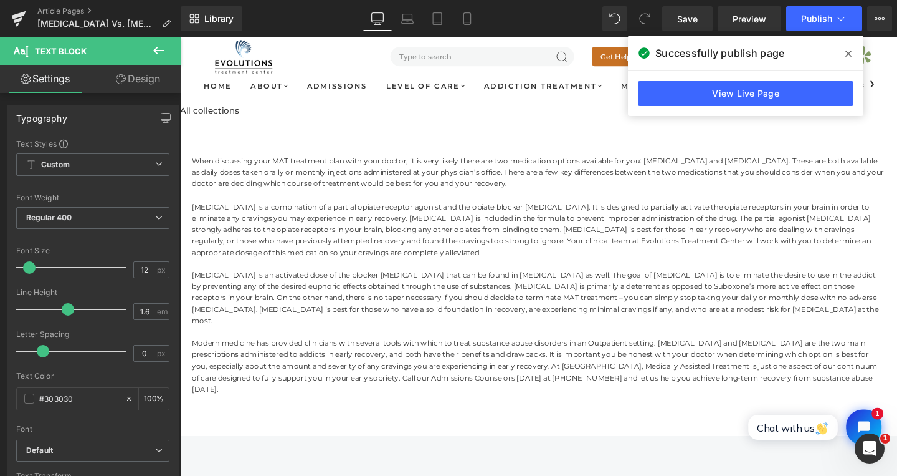
click at [145, 70] on link "Design" at bounding box center [138, 79] width 90 height 28
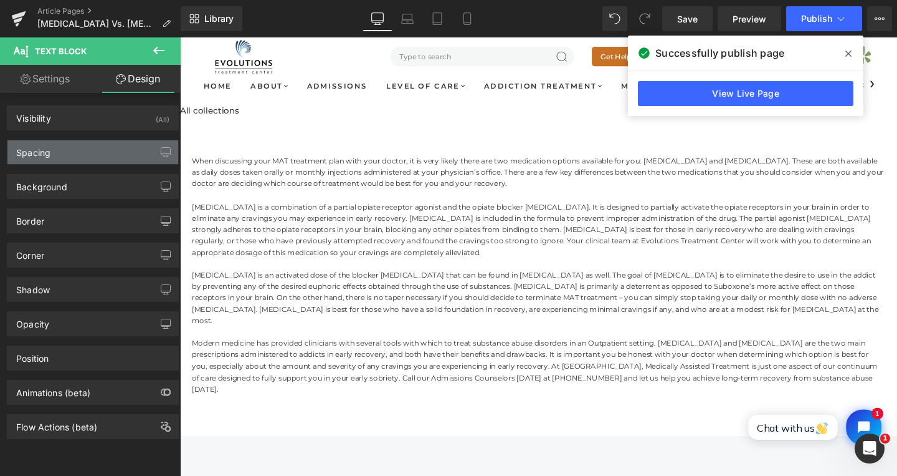
type input "0"
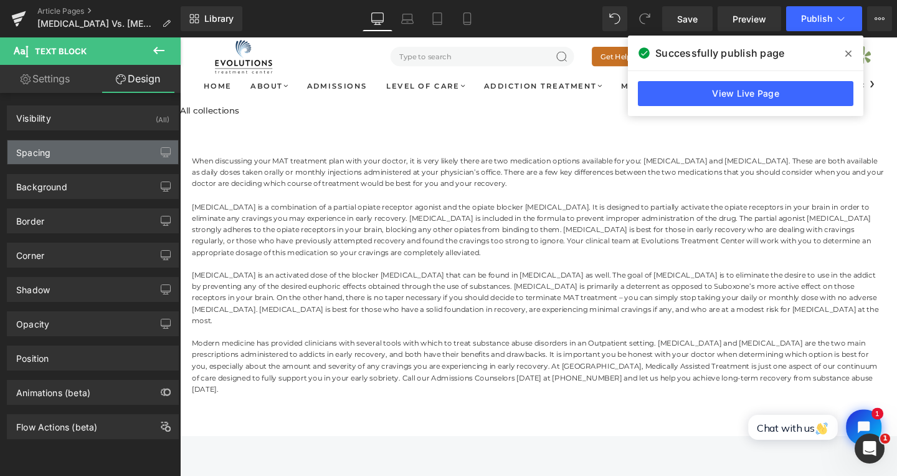
type input "0"
click at [65, 155] on div "Spacing" at bounding box center [92, 152] width 171 height 24
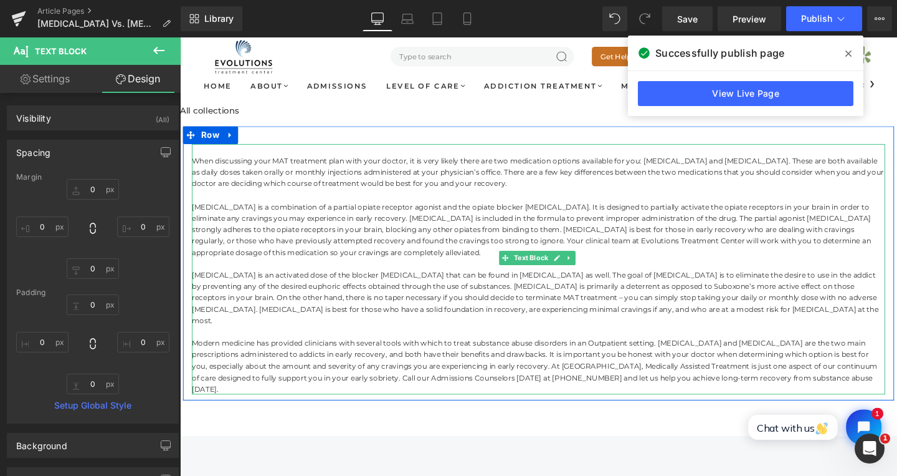
click at [416, 279] on div "When discussing your MAT treatment plan with your doctor, it is very likely the…" at bounding box center [557, 281] width 729 height 263
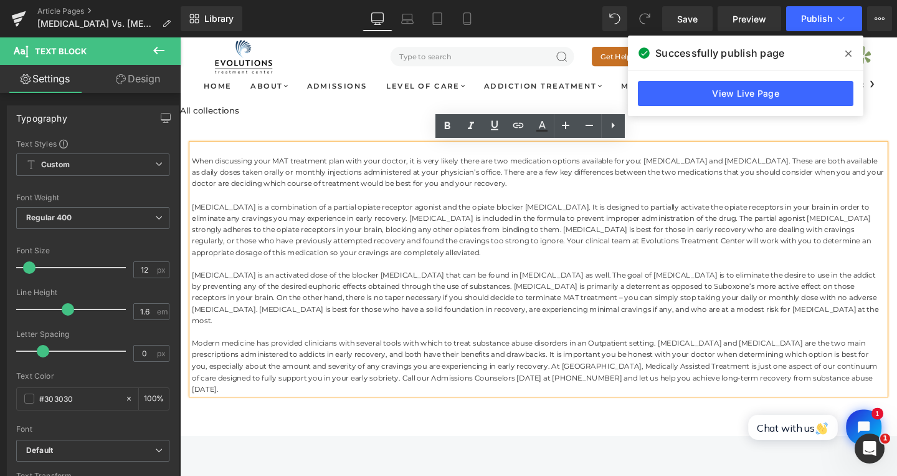
click at [550, 234] on span "[MEDICAL_DATA] is a combination of a partial opiate receptor agonist and the op…" at bounding box center [550, 239] width 714 height 57
click at [509, 254] on span "[MEDICAL_DATA] is a combination of a partial opiate receptor agonist and the op…" at bounding box center [550, 239] width 714 height 57
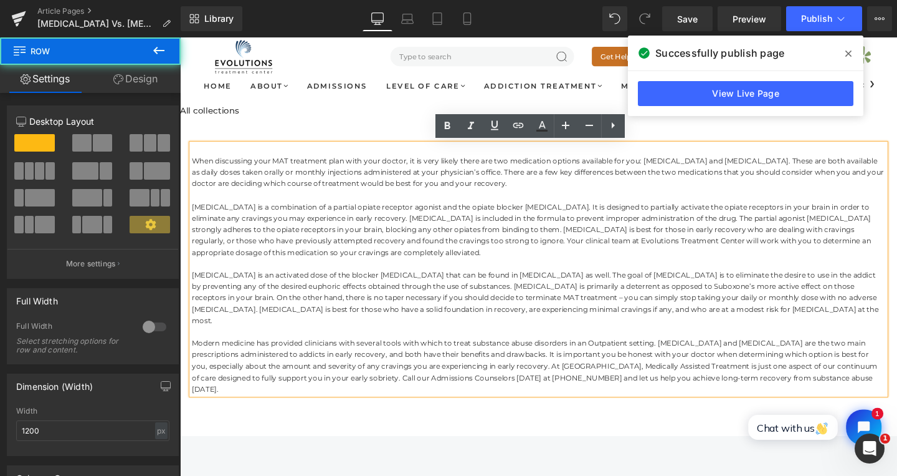
click at [260, 132] on div "When discussing your MAT treatment plan with your doctor, it is very likely the…" at bounding box center [557, 275] width 748 height 288
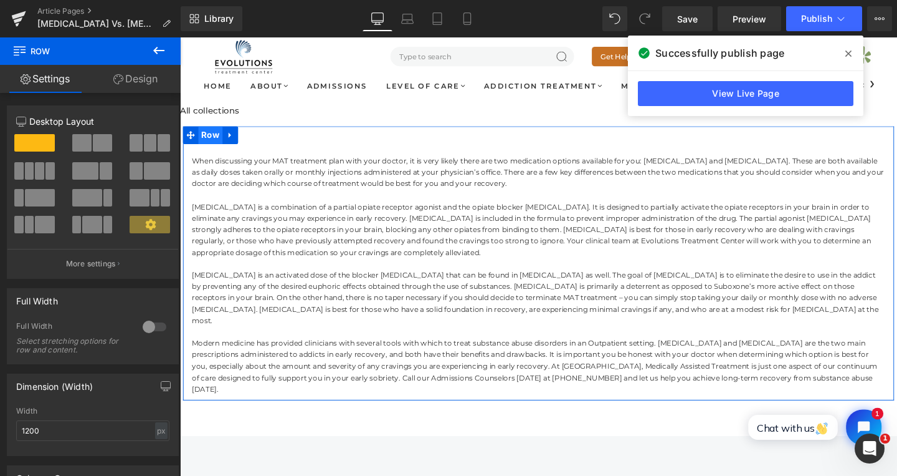
click at [210, 140] on span "Row" at bounding box center [212, 140] width 26 height 19
click at [146, 82] on link "Design" at bounding box center [135, 79] width 90 height 28
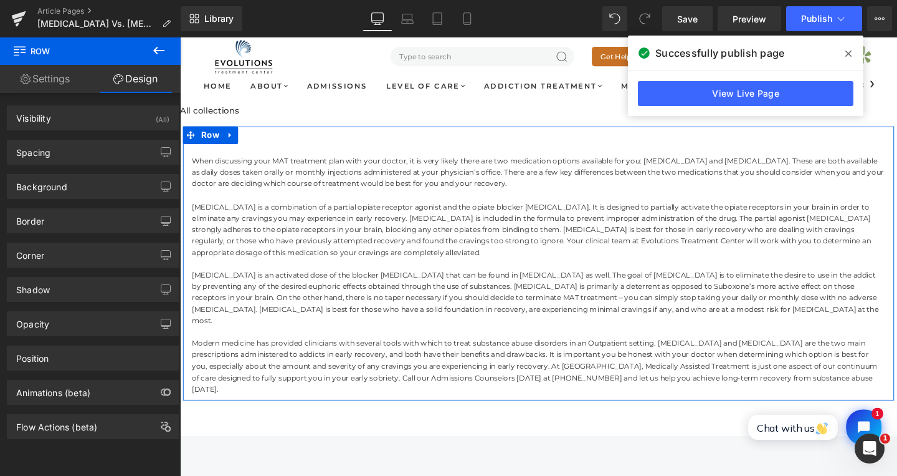
type input "0"
type input "30"
type input "0"
type input "10"
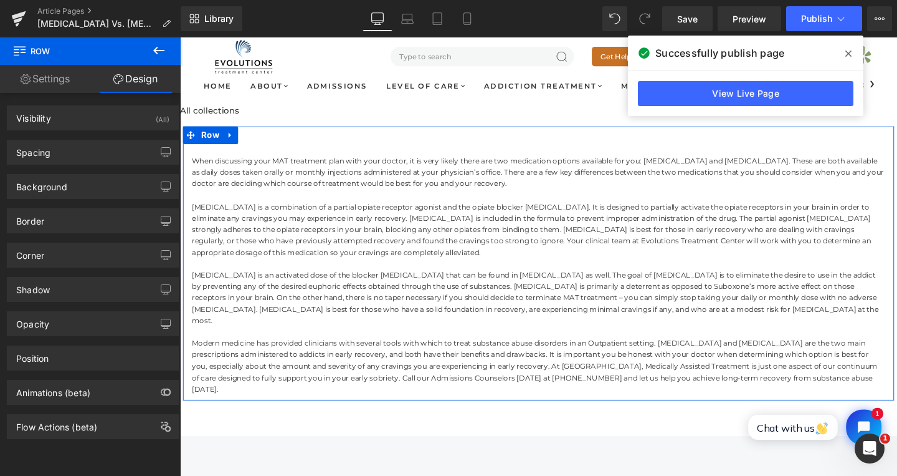
type input "0"
click at [86, 150] on div "Spacing" at bounding box center [92, 152] width 171 height 24
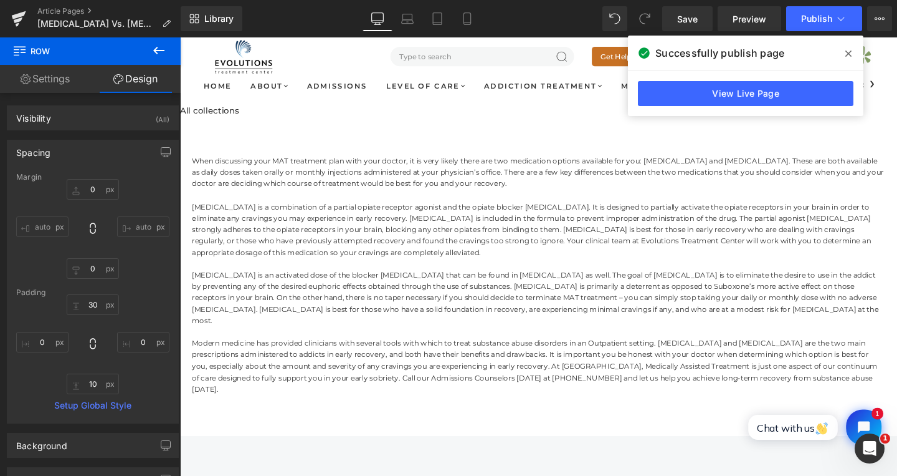
click at [154, 50] on icon at bounding box center [158, 50] width 11 height 7
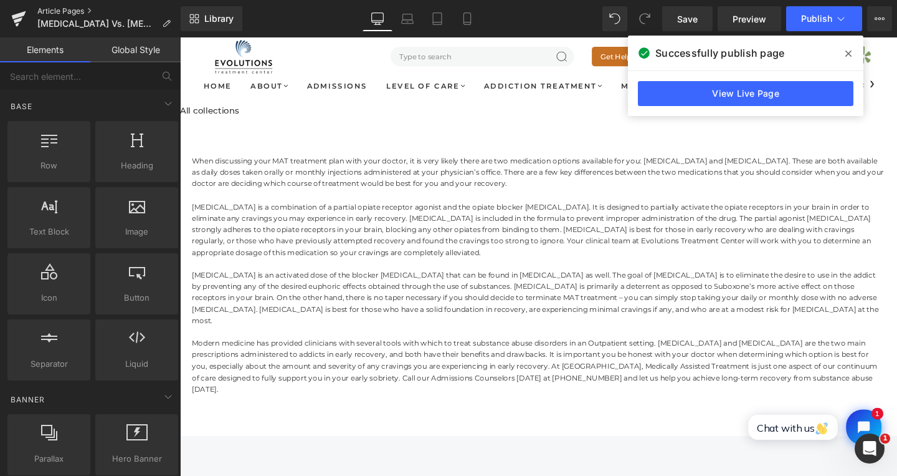
click at [64, 9] on link "Article Pages" at bounding box center [108, 11] width 143 height 10
